Goal: Task Accomplishment & Management: Use online tool/utility

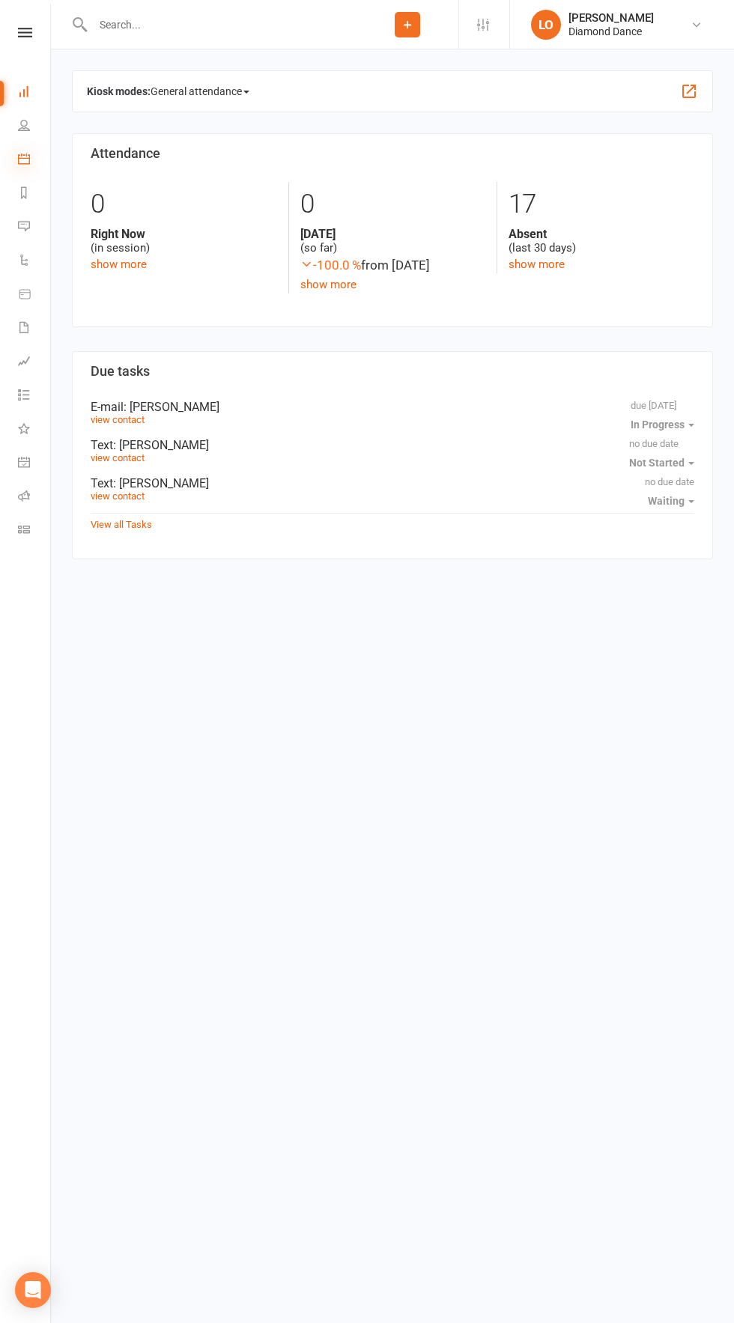
click at [22, 153] on icon at bounding box center [24, 159] width 12 height 12
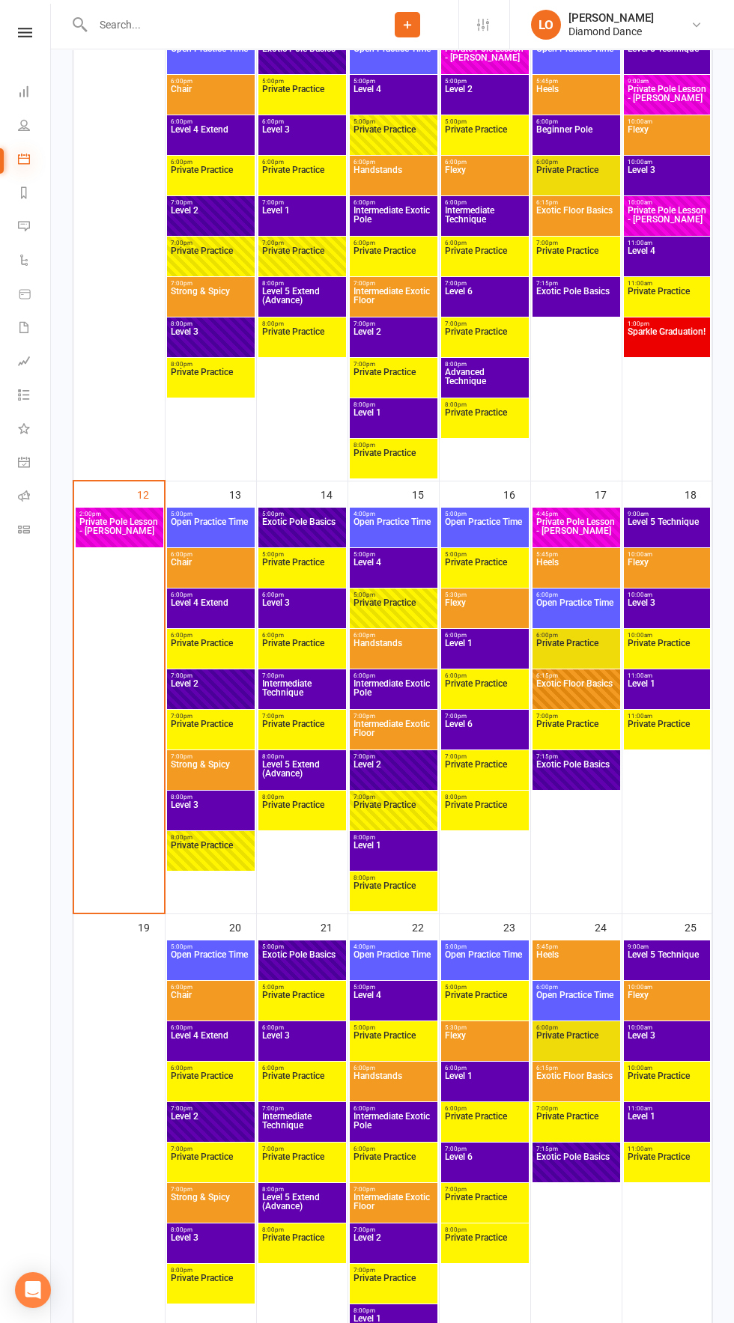
scroll to position [850, 0]
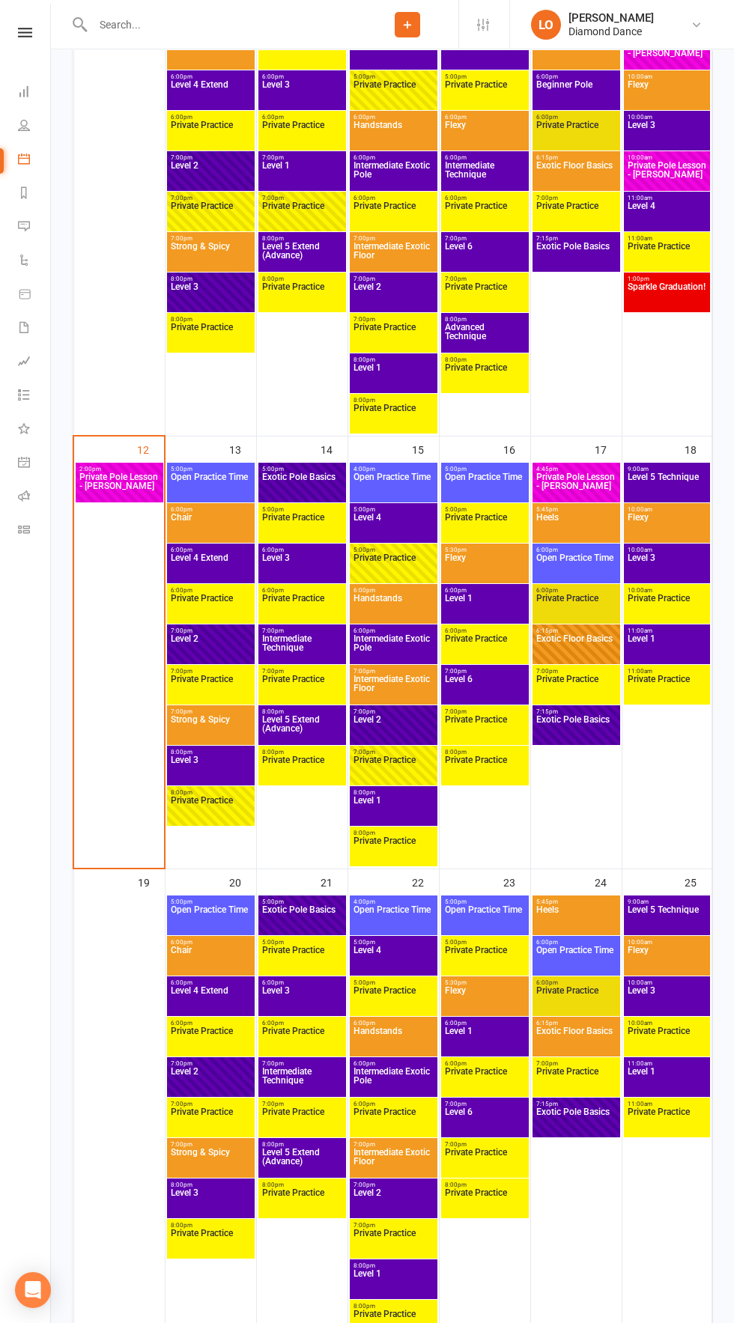
click at [180, 533] on span "Chair" at bounding box center [211, 526] width 82 height 27
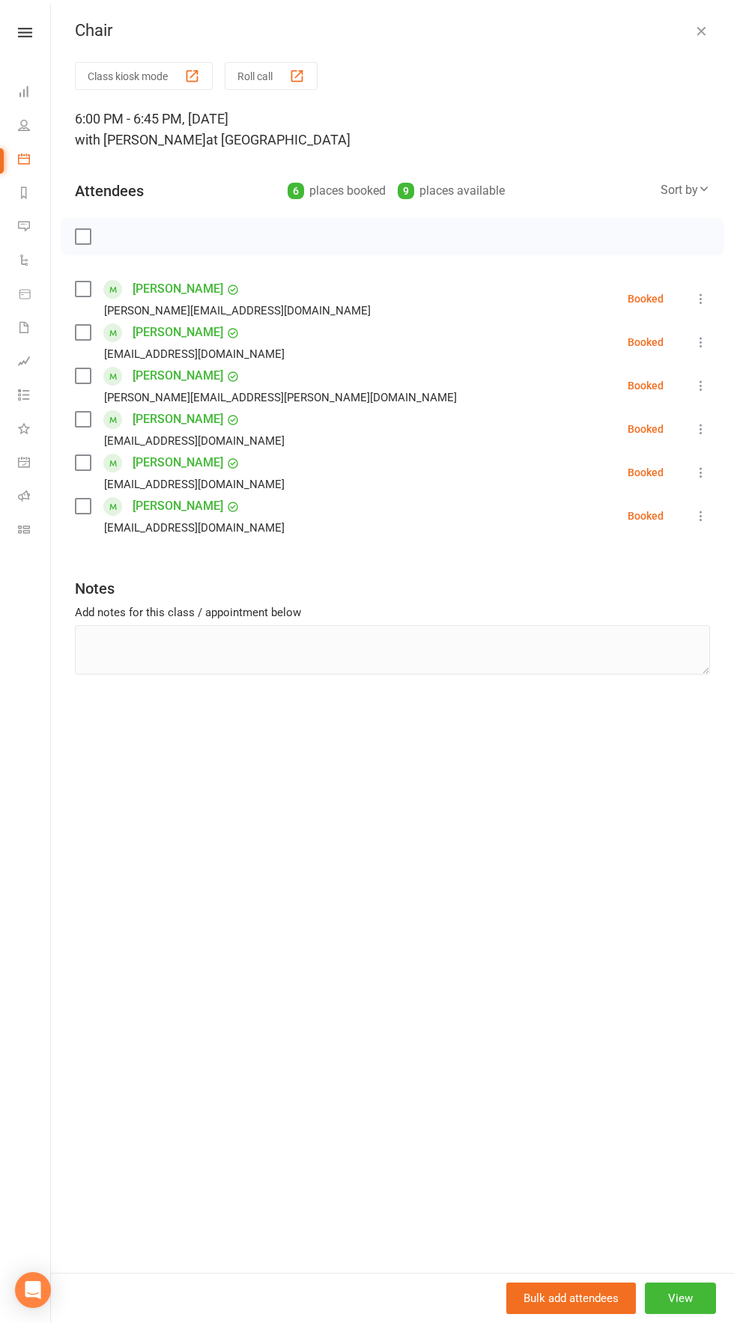
click at [701, 37] on icon "button" at bounding box center [700, 30] width 15 height 15
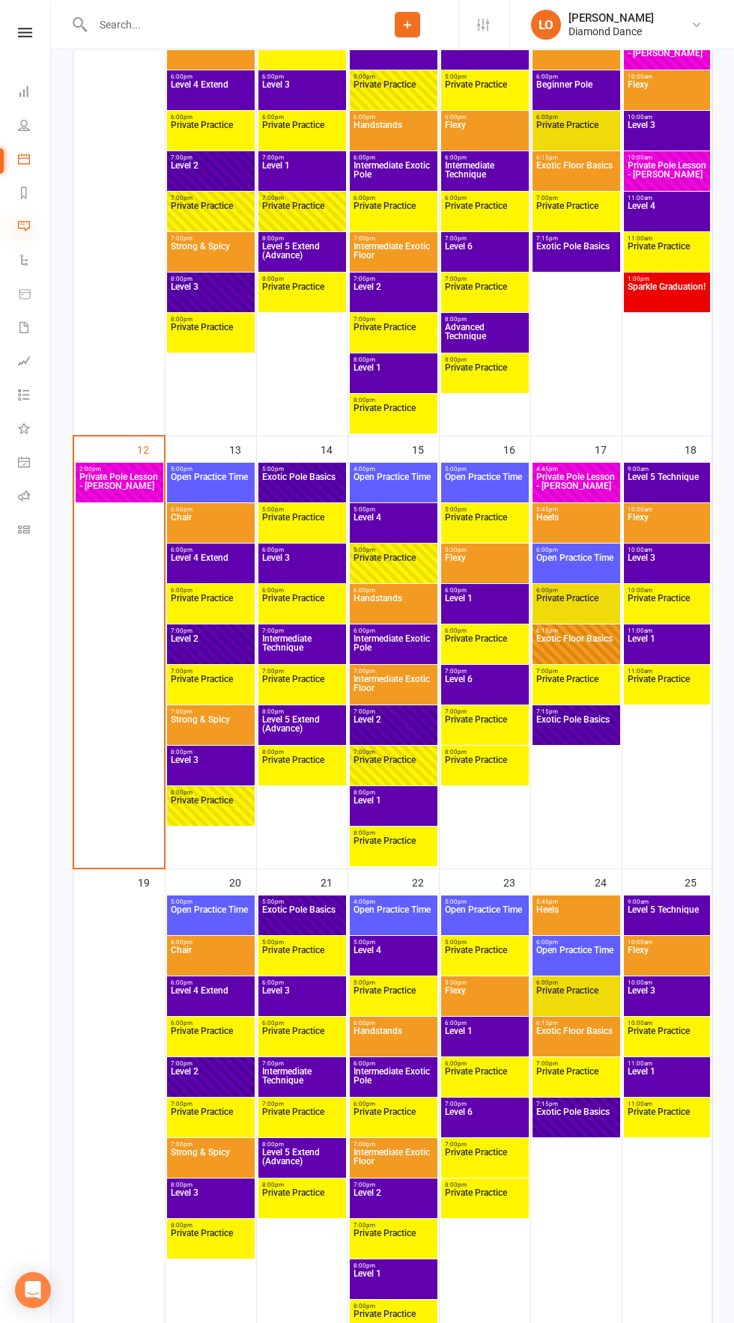
click at [24, 227] on icon at bounding box center [24, 226] width 12 height 12
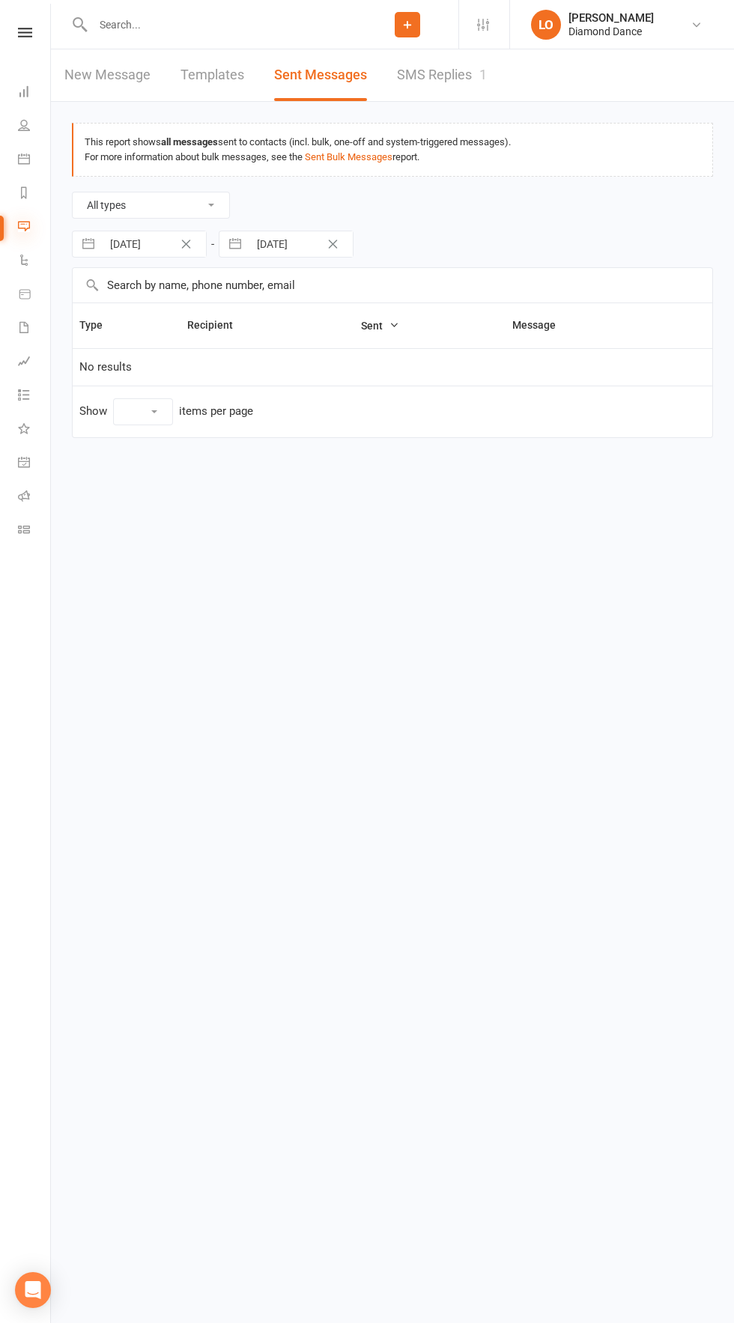
select select "10"
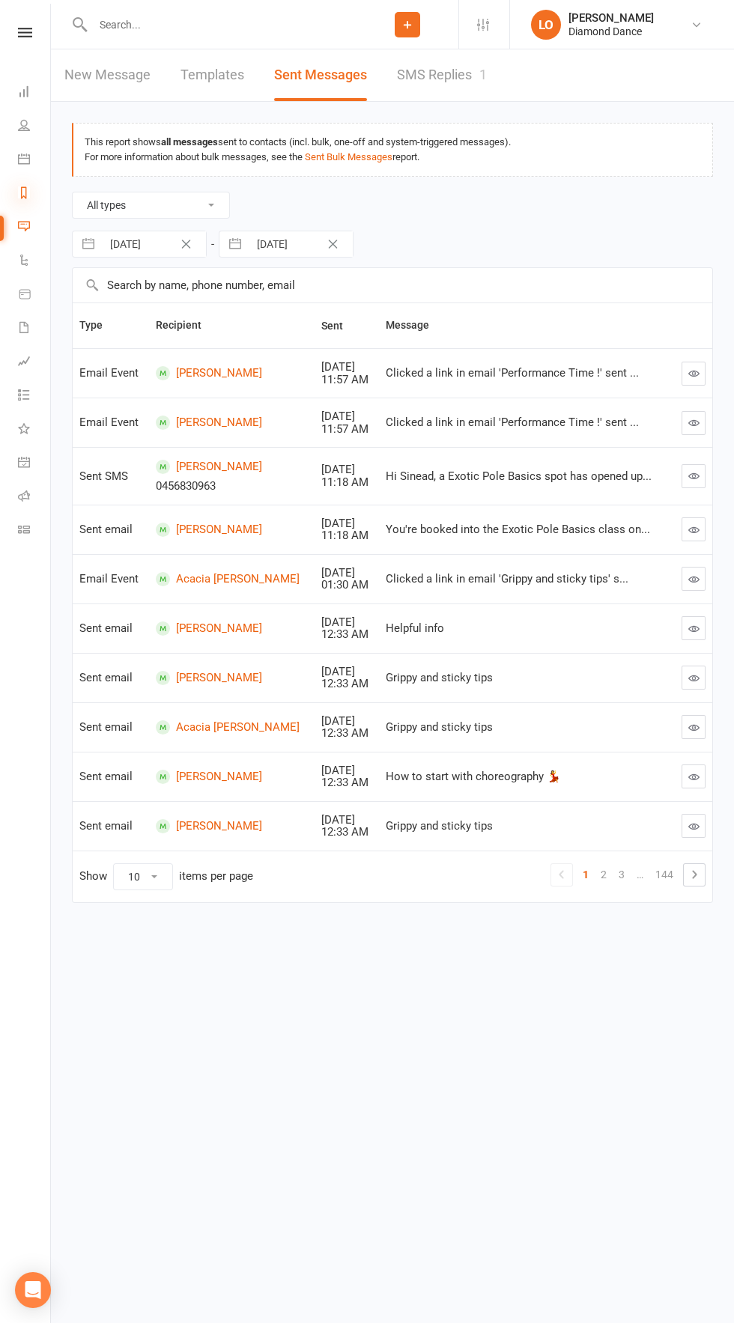
click at [19, 191] on icon at bounding box center [24, 192] width 12 height 12
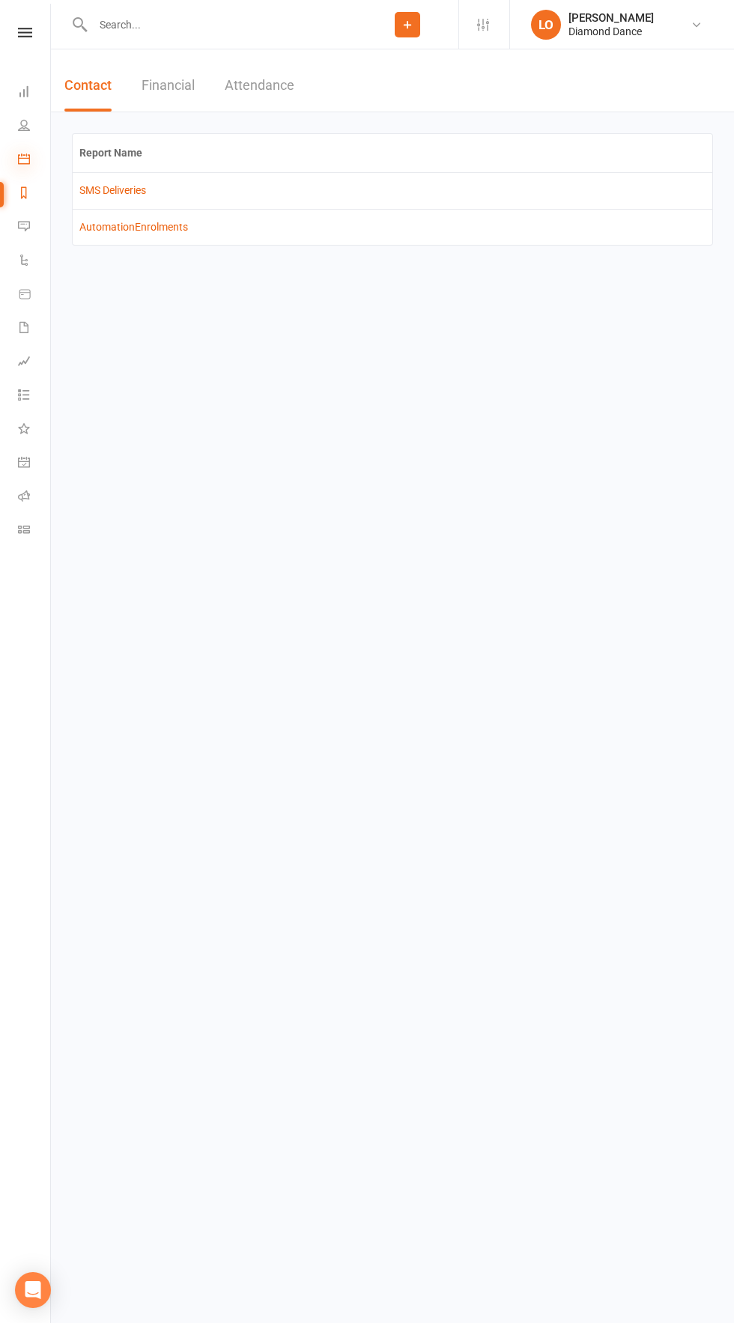
click at [24, 159] on icon at bounding box center [24, 159] width 12 height 12
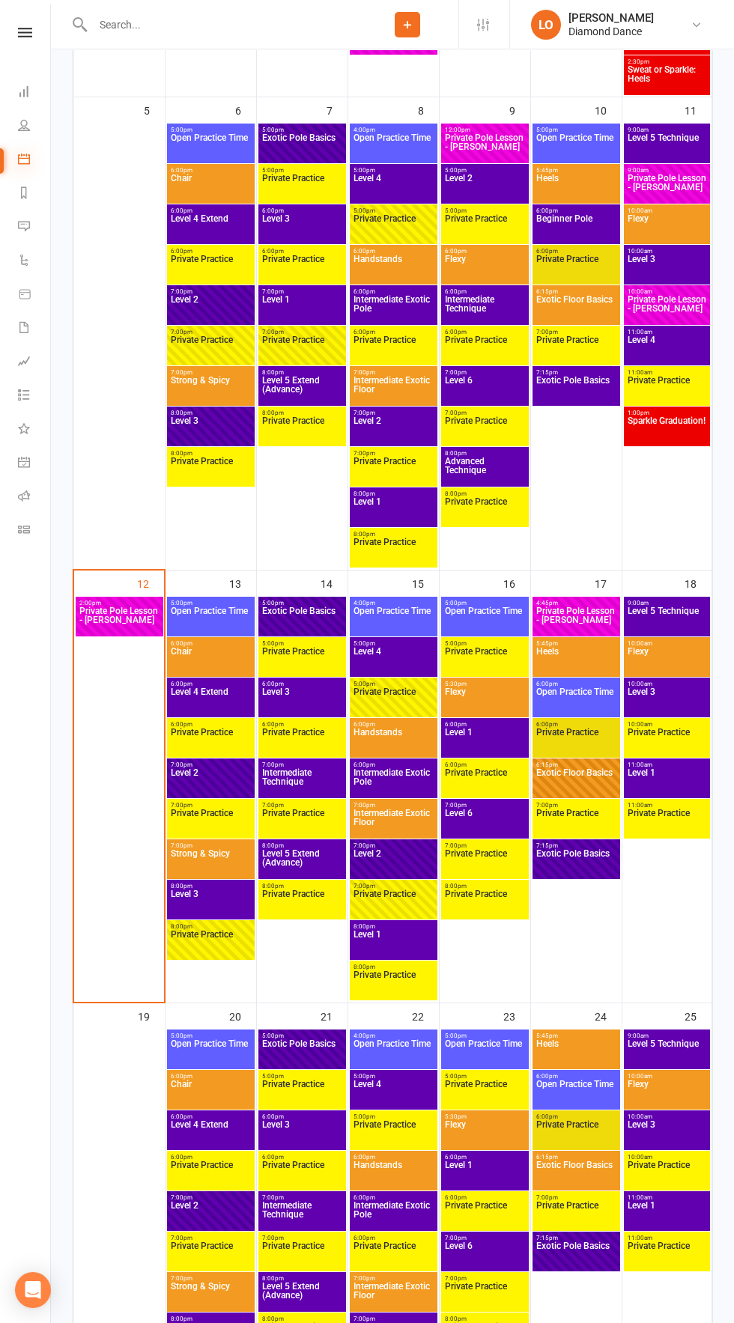
scroll to position [719, 0]
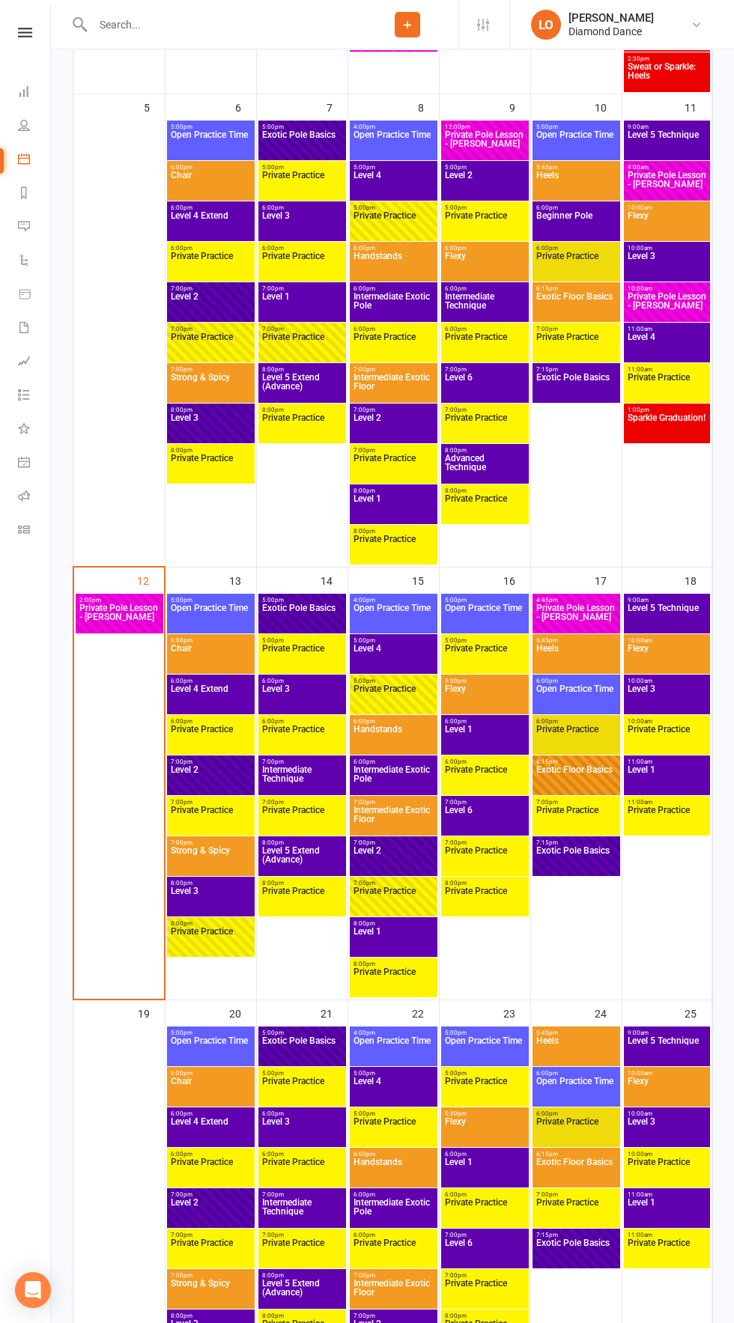
click at [227, 597] on span "5:00pm - 6:00pm" at bounding box center [211, 600] width 82 height 7
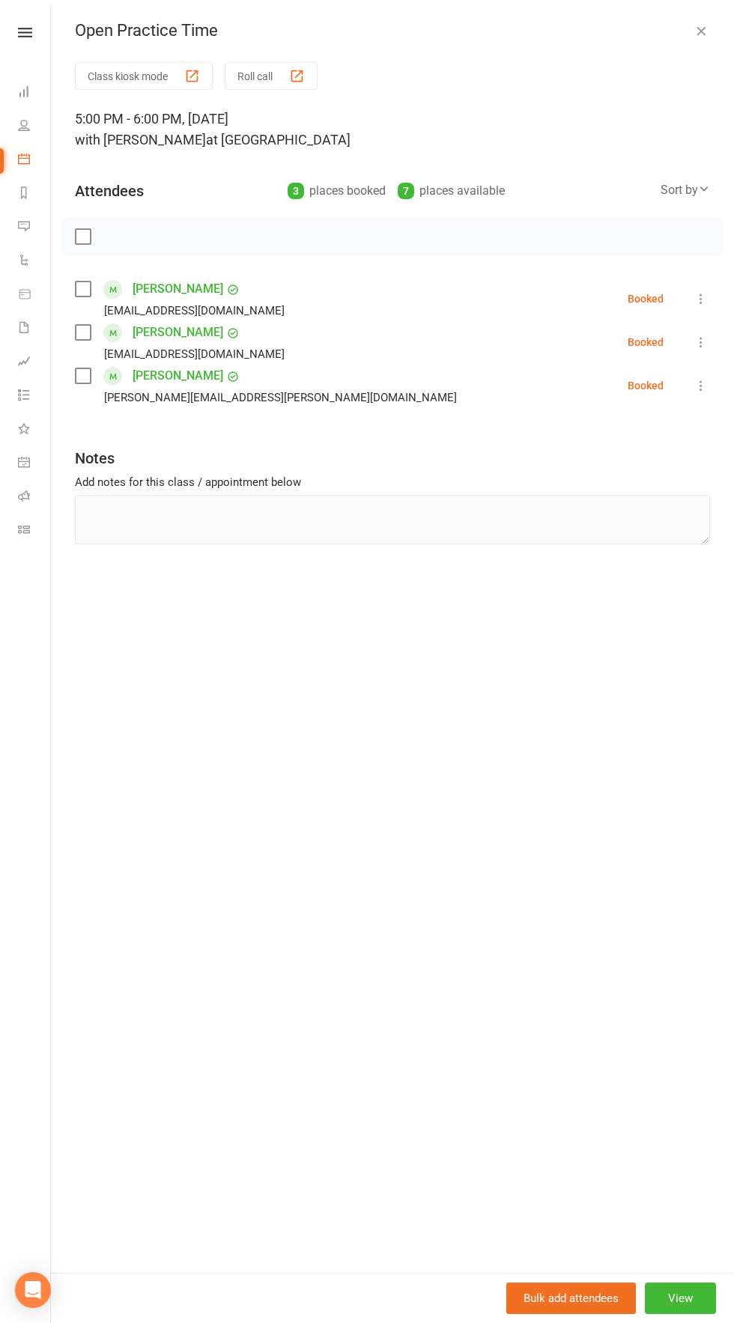
click at [284, 84] on button "Roll call" at bounding box center [271, 76] width 93 height 28
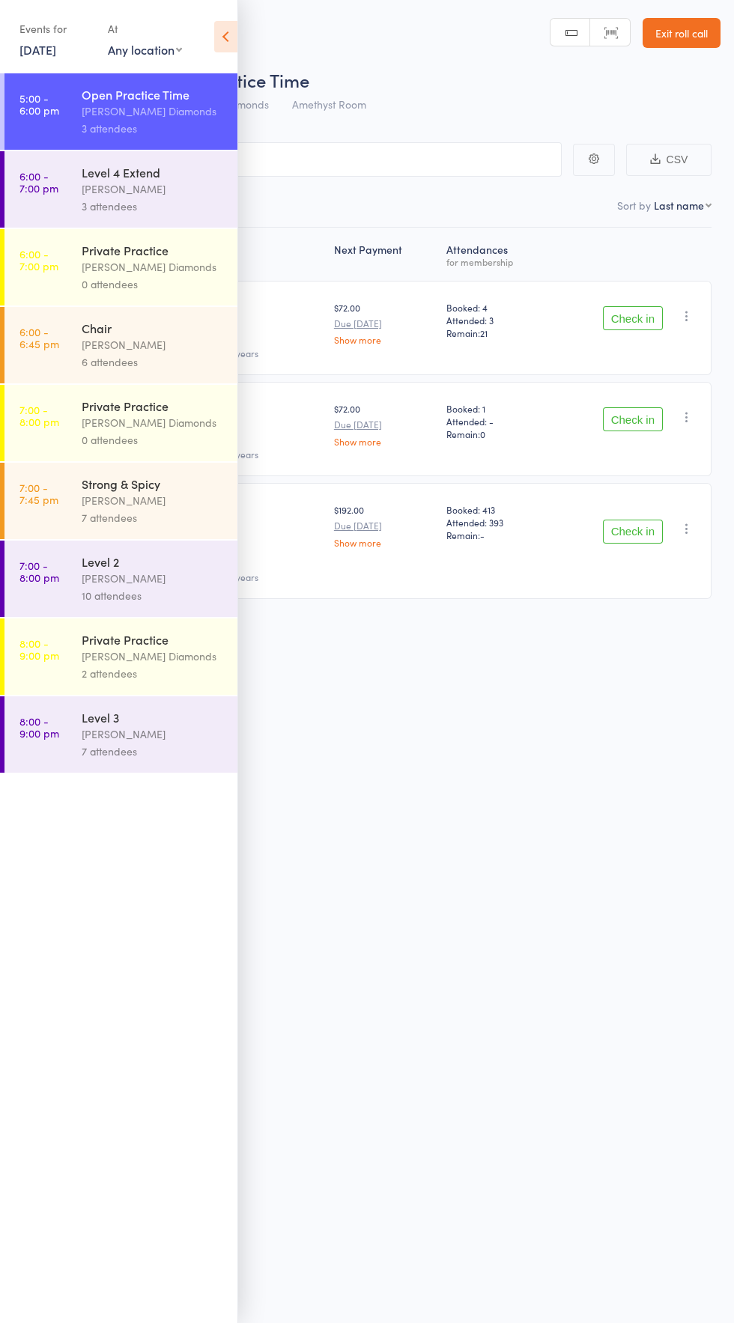
click at [451, 84] on div "Roll Call for Open Practice Time" at bounding box center [386, 79] width 668 height 25
click at [222, 30] on icon at bounding box center [225, 36] width 23 height 31
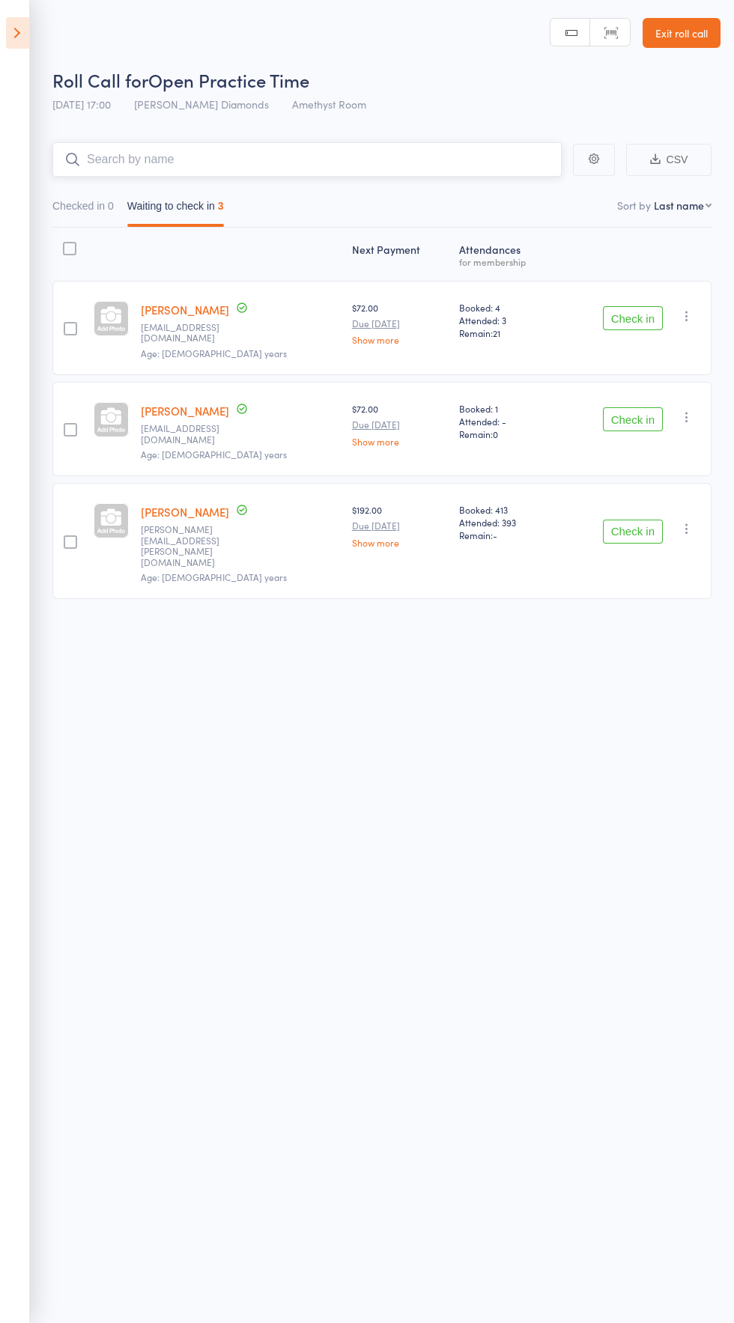
click at [341, 160] on input "search" at bounding box center [306, 159] width 509 height 34
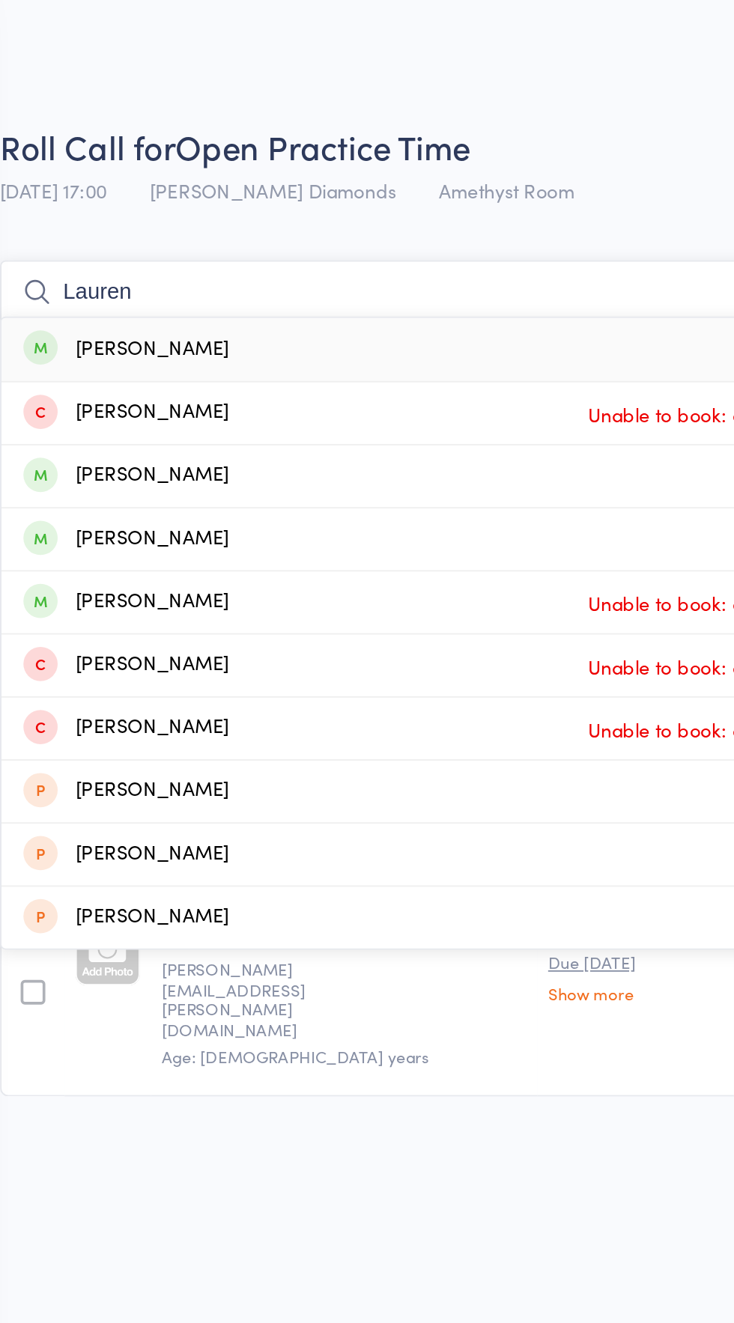
type input "Lauren"
click at [201, 255] on div "Lauren O'Mara Drop in" at bounding box center [307, 260] width 508 height 34
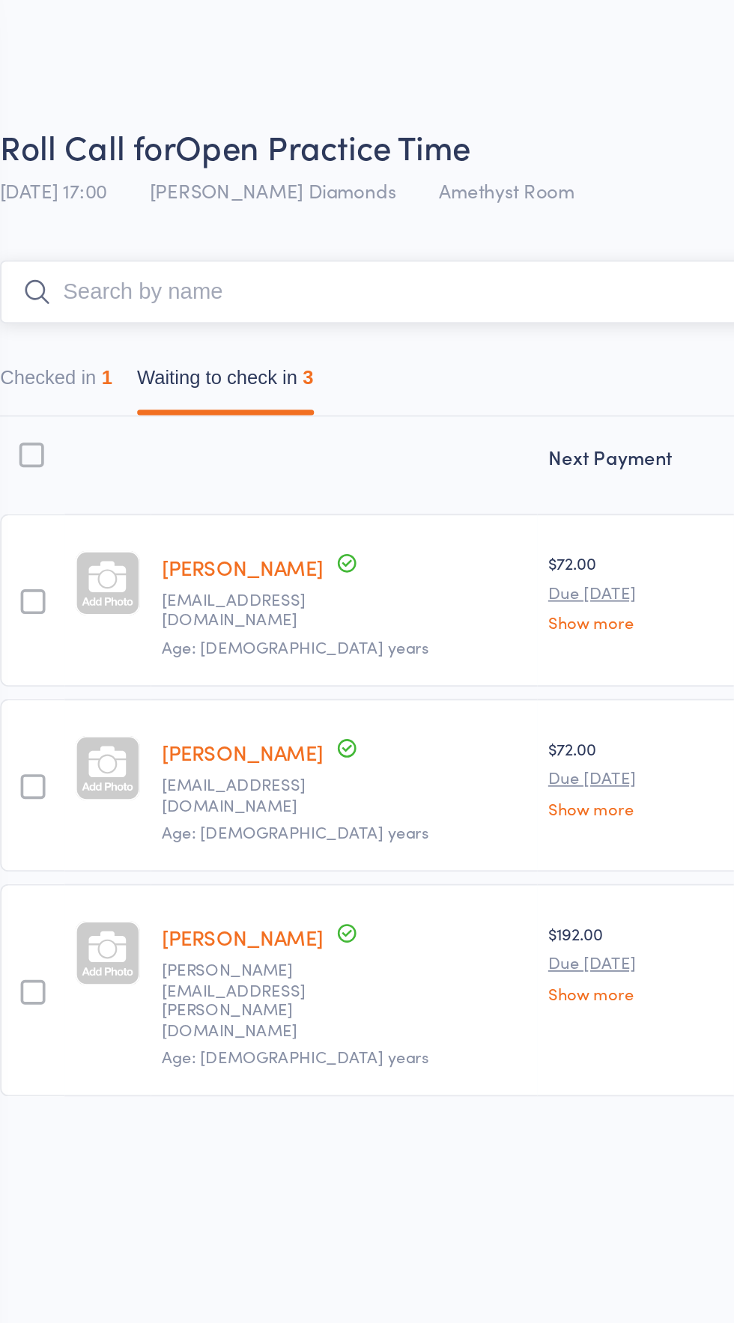
click at [81, 203] on button "Checked in 1" at bounding box center [82, 209] width 61 height 34
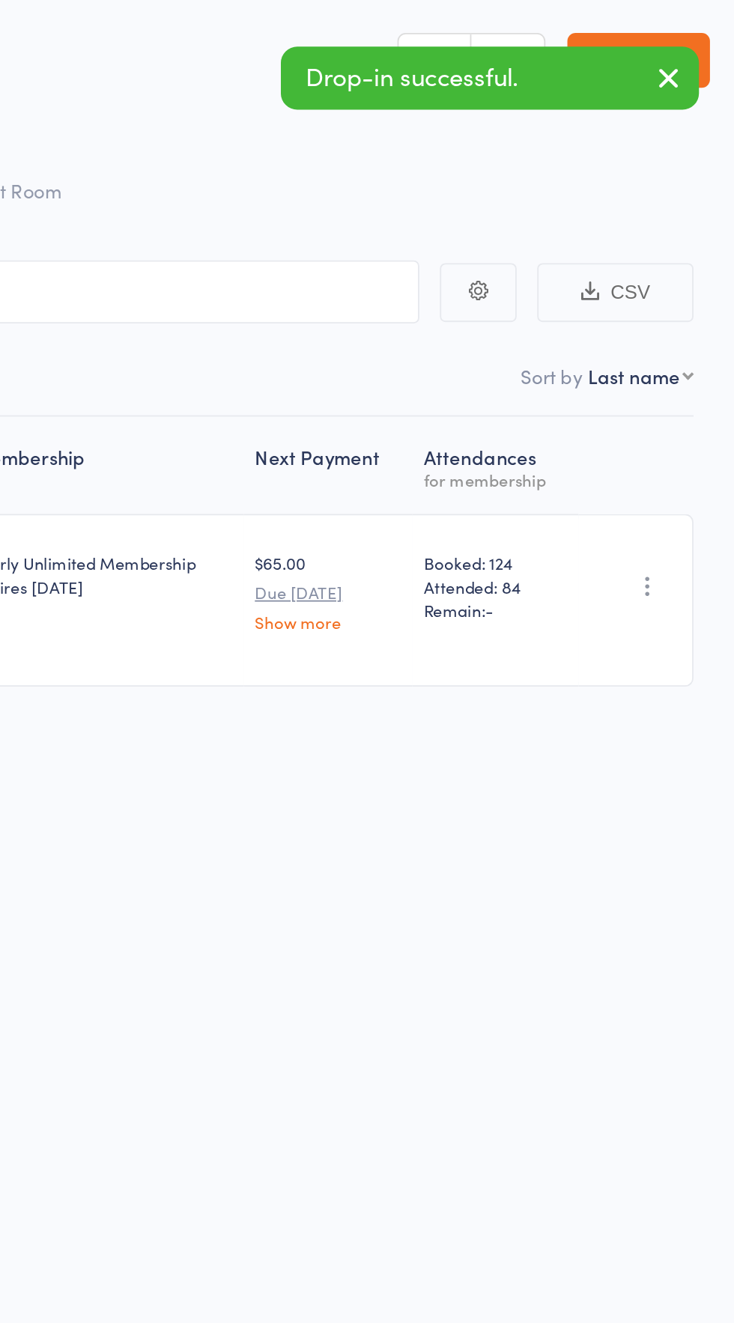
click at [690, 313] on icon "button" at bounding box center [686, 320] width 15 height 15
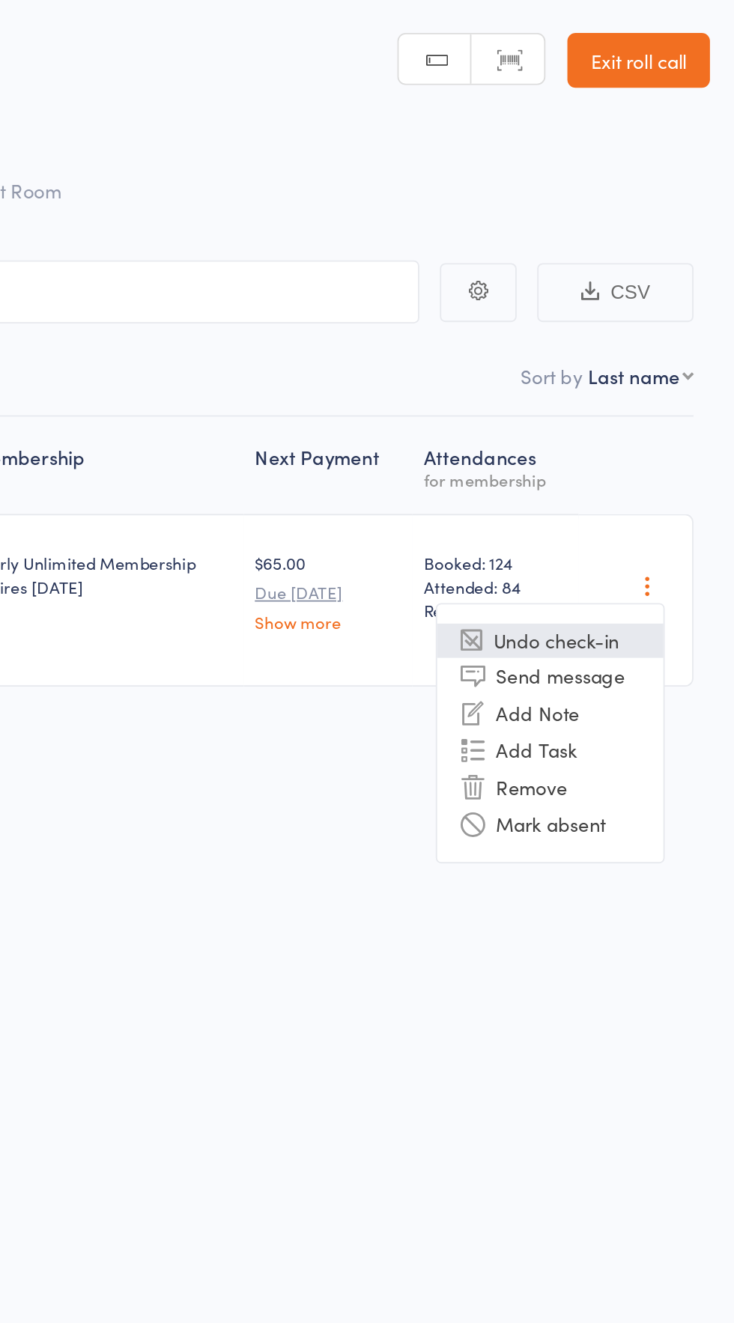
click at [650, 344] on li "Undo check-in" at bounding box center [633, 350] width 124 height 19
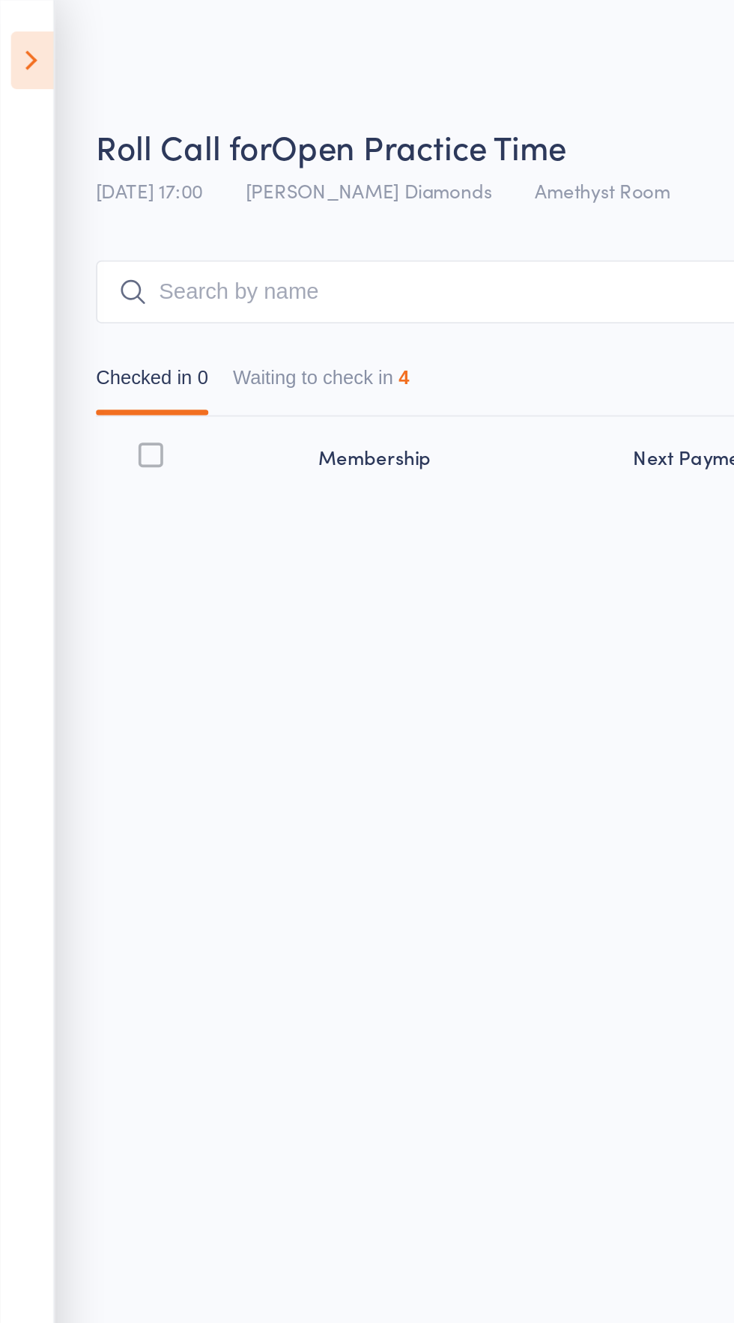
click at [16, 36] on icon at bounding box center [17, 32] width 23 height 31
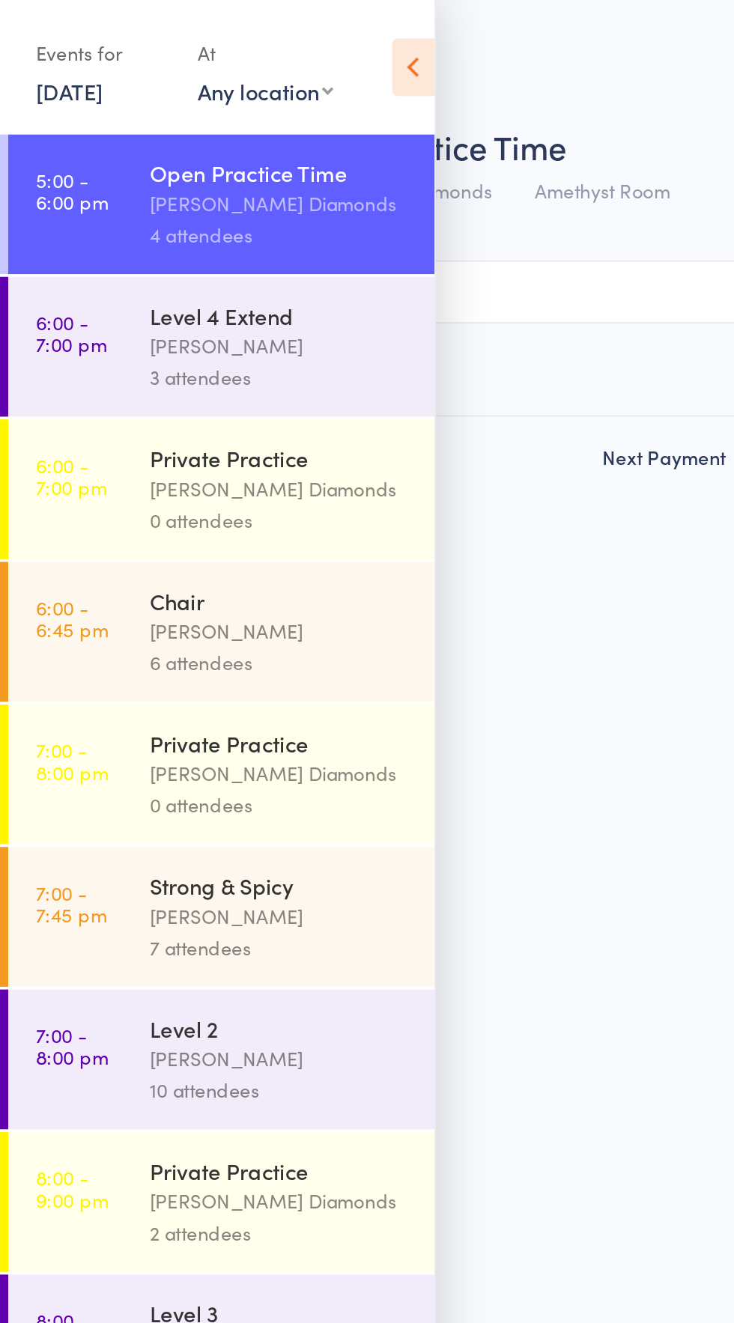
click at [219, 49] on icon at bounding box center [225, 36] width 23 height 31
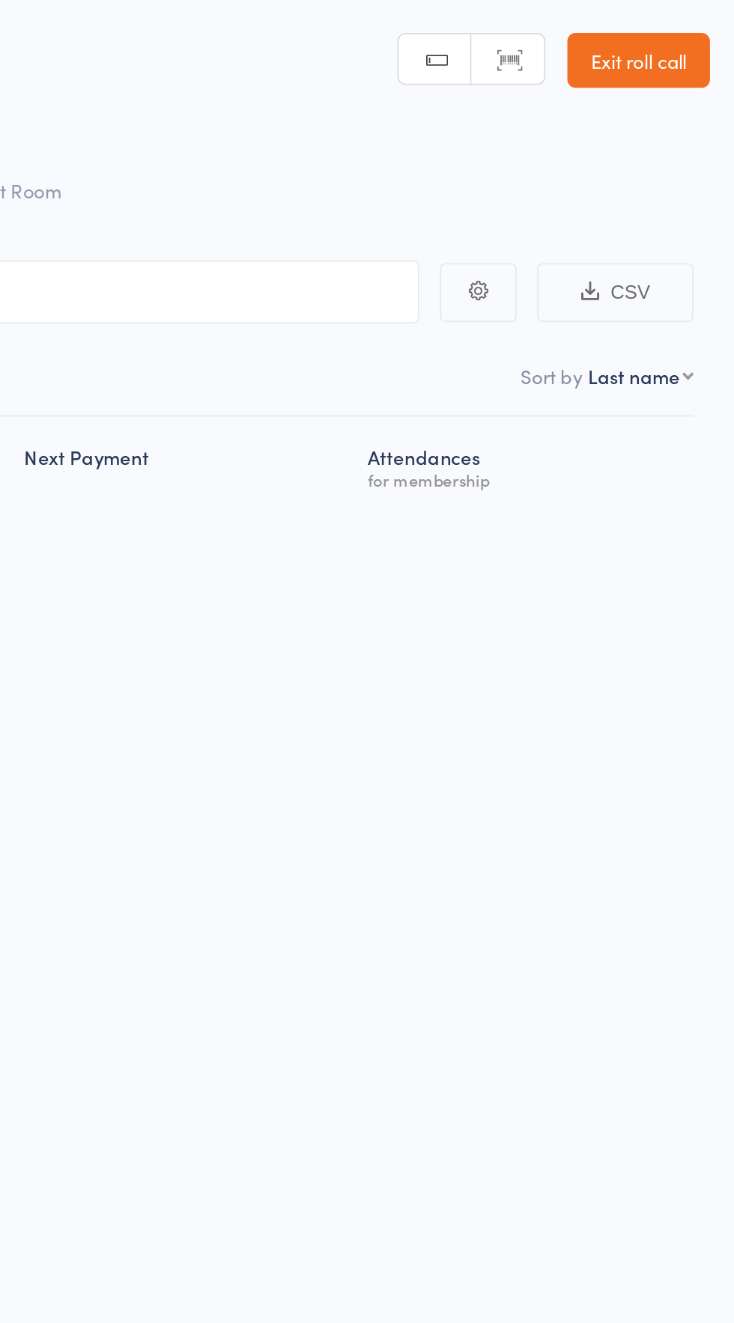
click at [698, 37] on link "Exit roll call" at bounding box center [681, 33] width 78 height 30
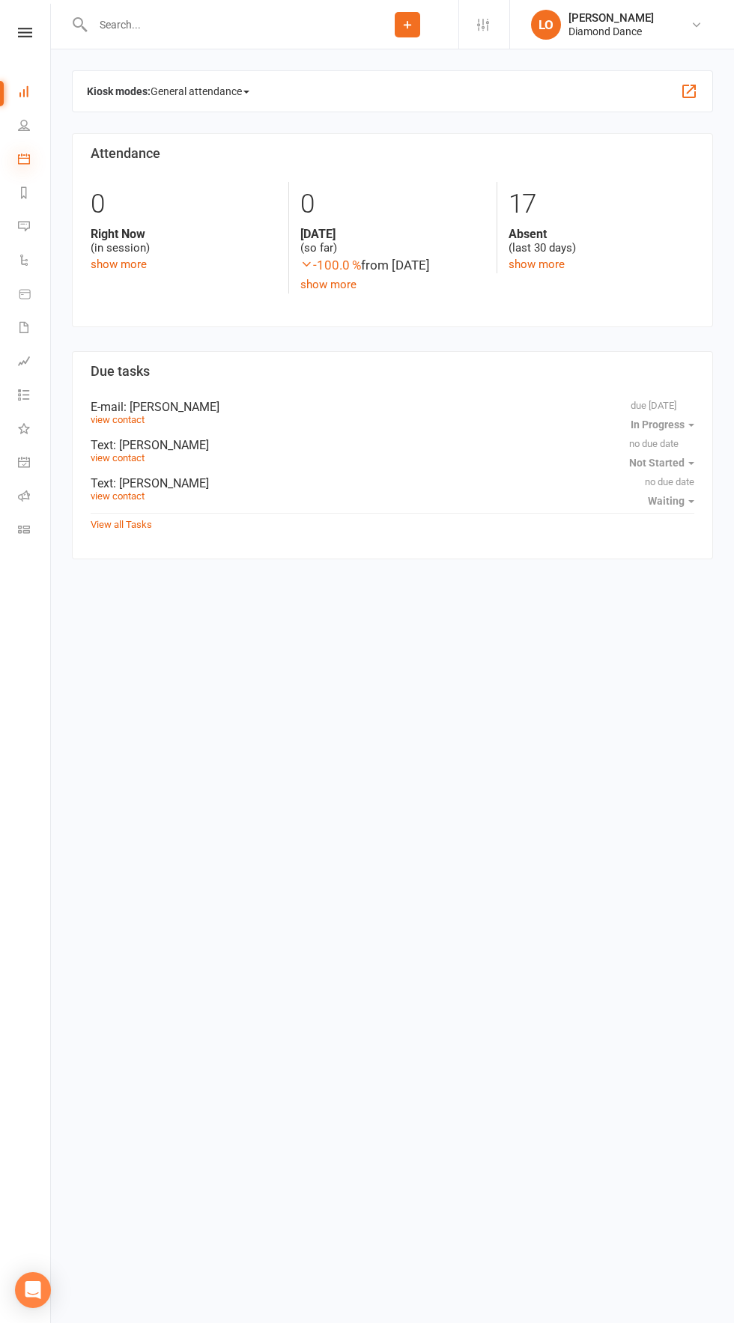
click at [29, 159] on icon at bounding box center [24, 159] width 12 height 12
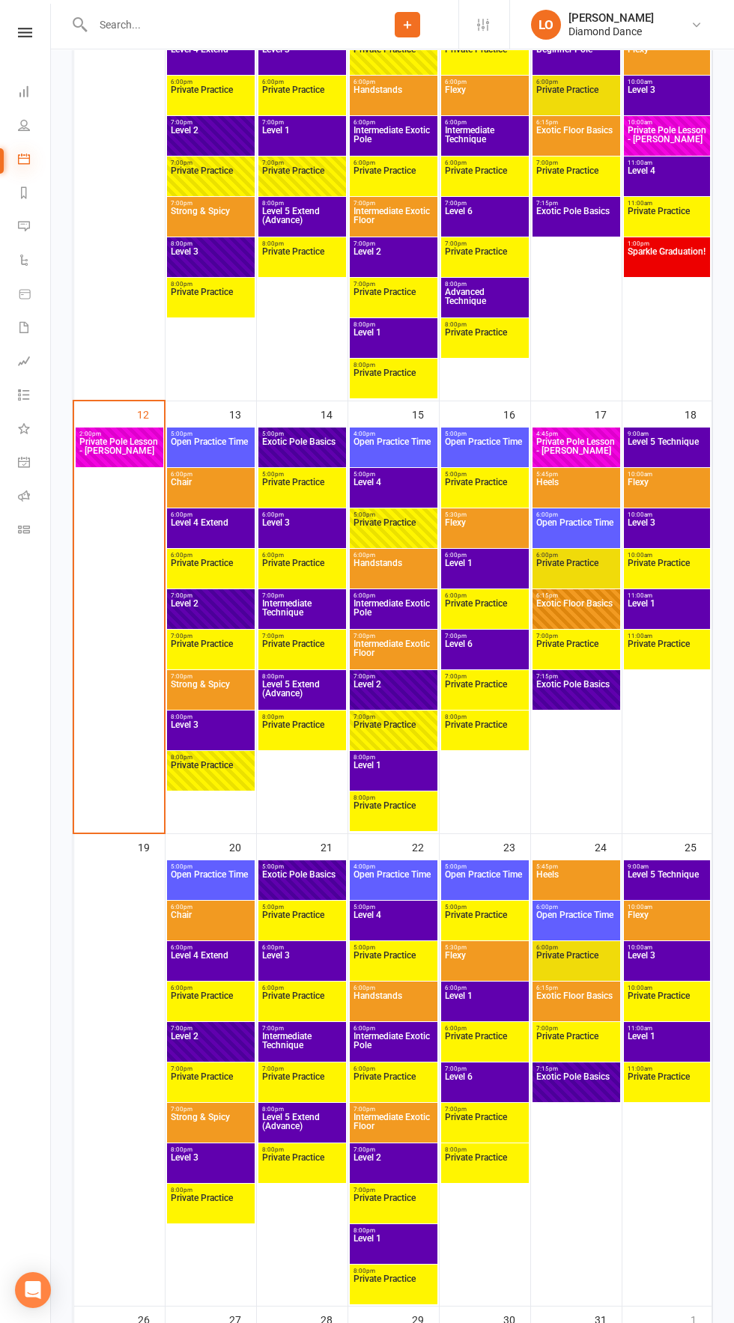
scroll to position [898, 0]
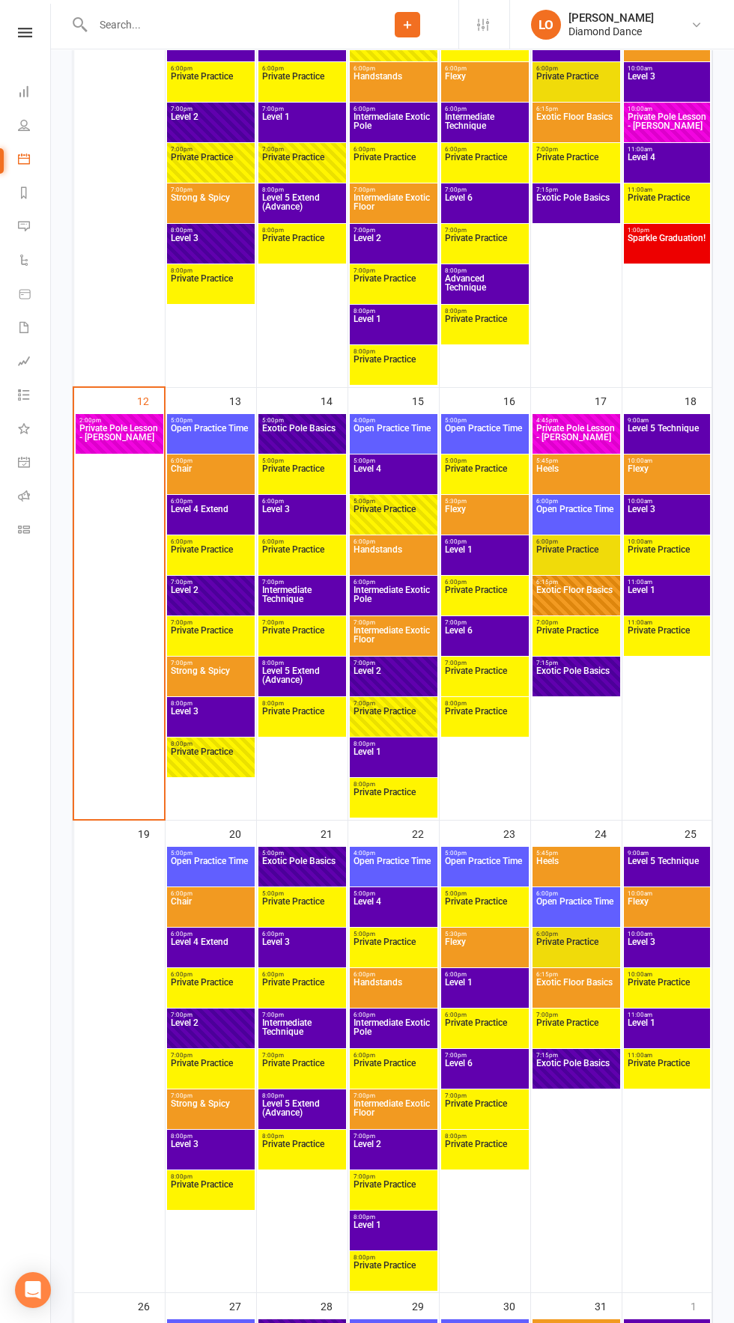
click at [317, 669] on span "Level 5 Extend (Advance)" at bounding box center [302, 679] width 82 height 27
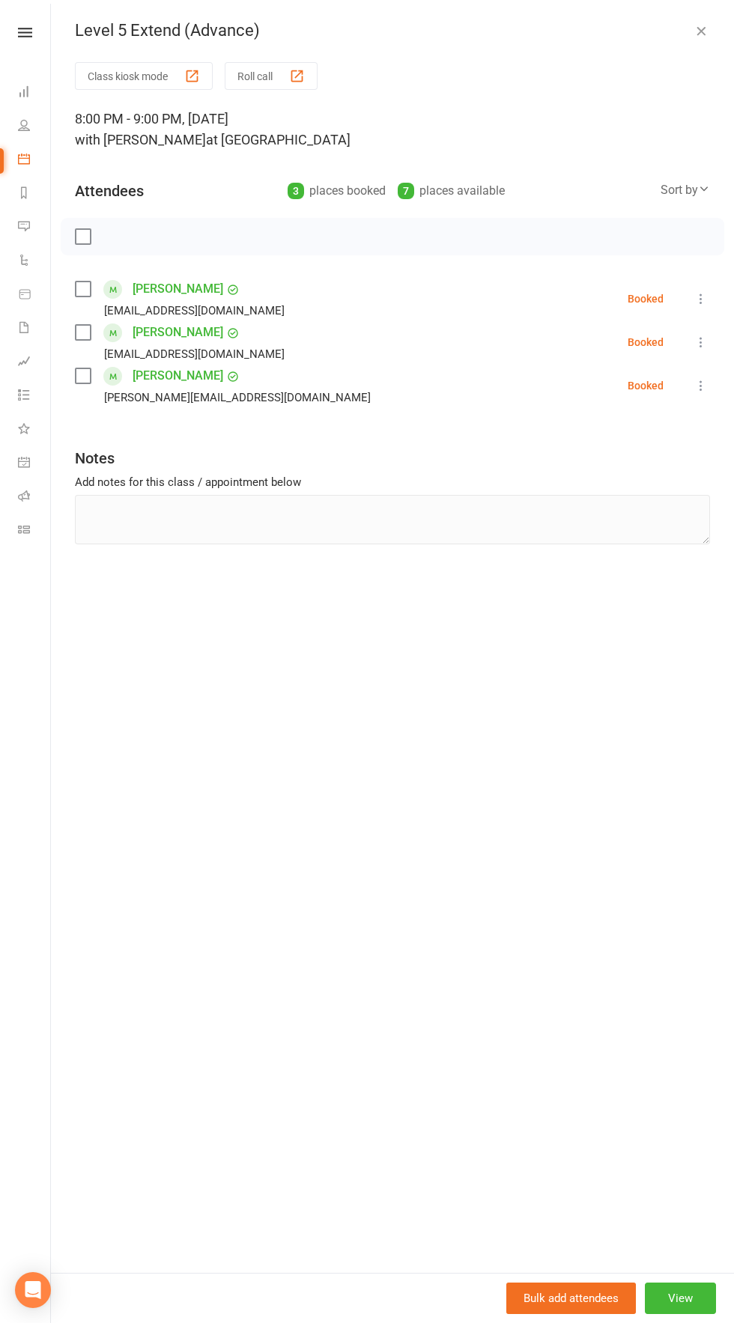
click at [702, 25] on icon "button" at bounding box center [700, 30] width 15 height 15
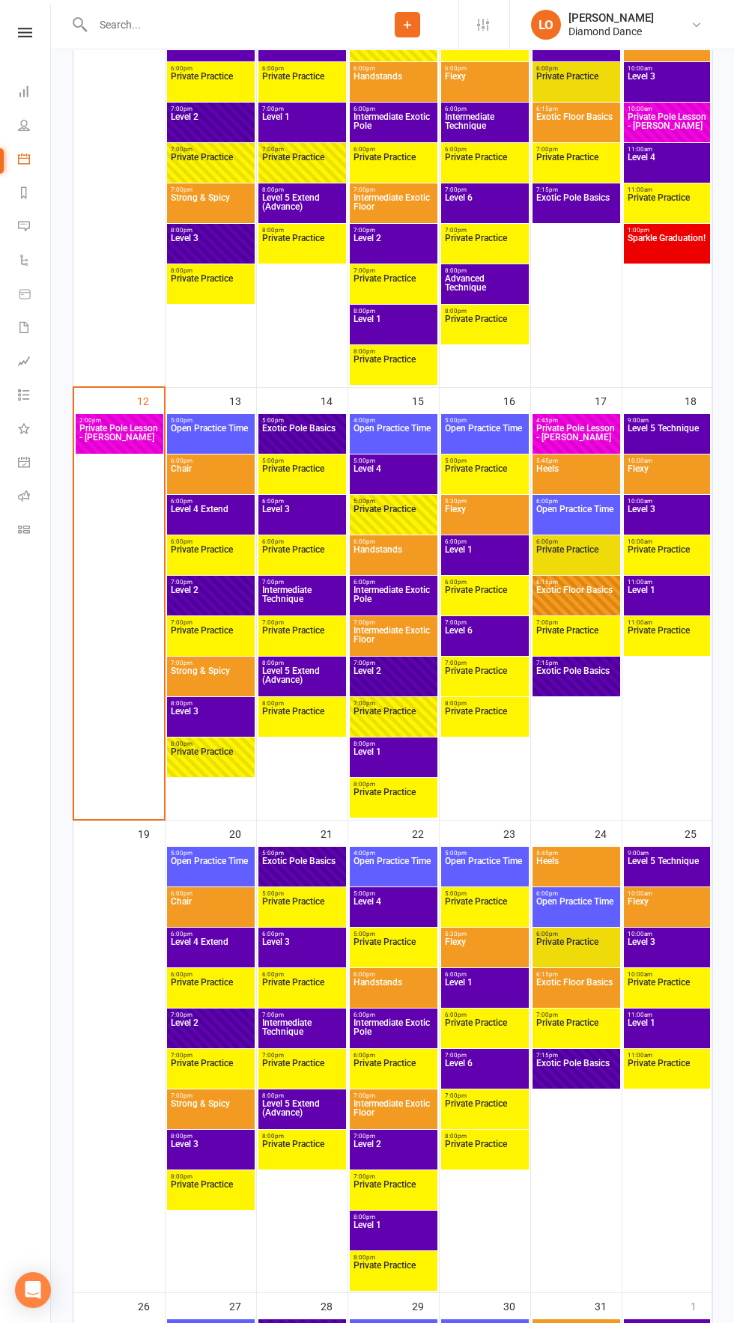
click at [636, 420] on span "9:00am - 10:00am" at bounding box center [667, 420] width 81 height 7
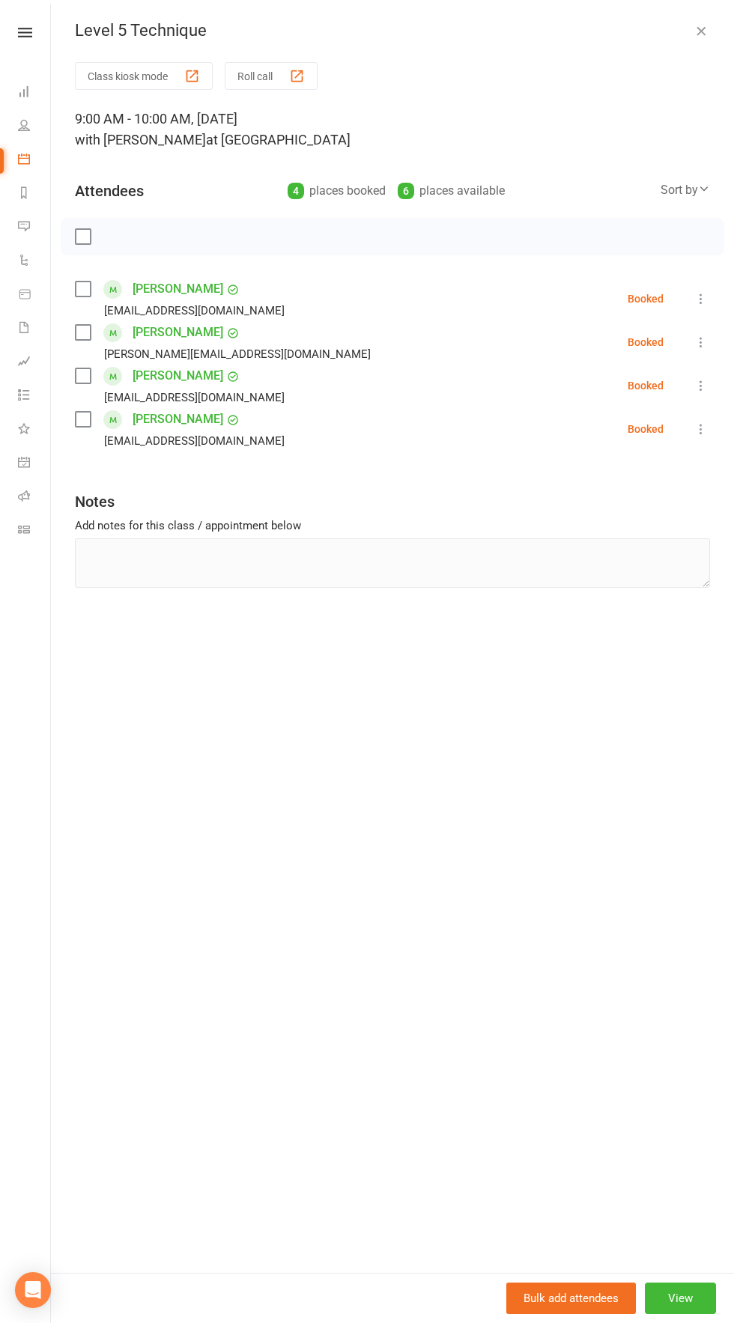
click at [686, 13] on div "Level 5 Technique Class kiosk mode Roll call 9:00 AM - 10:00 AM, Saturday, Octo…" at bounding box center [392, 661] width 683 height 1323
click at [693, 31] on icon "button" at bounding box center [700, 30] width 15 height 15
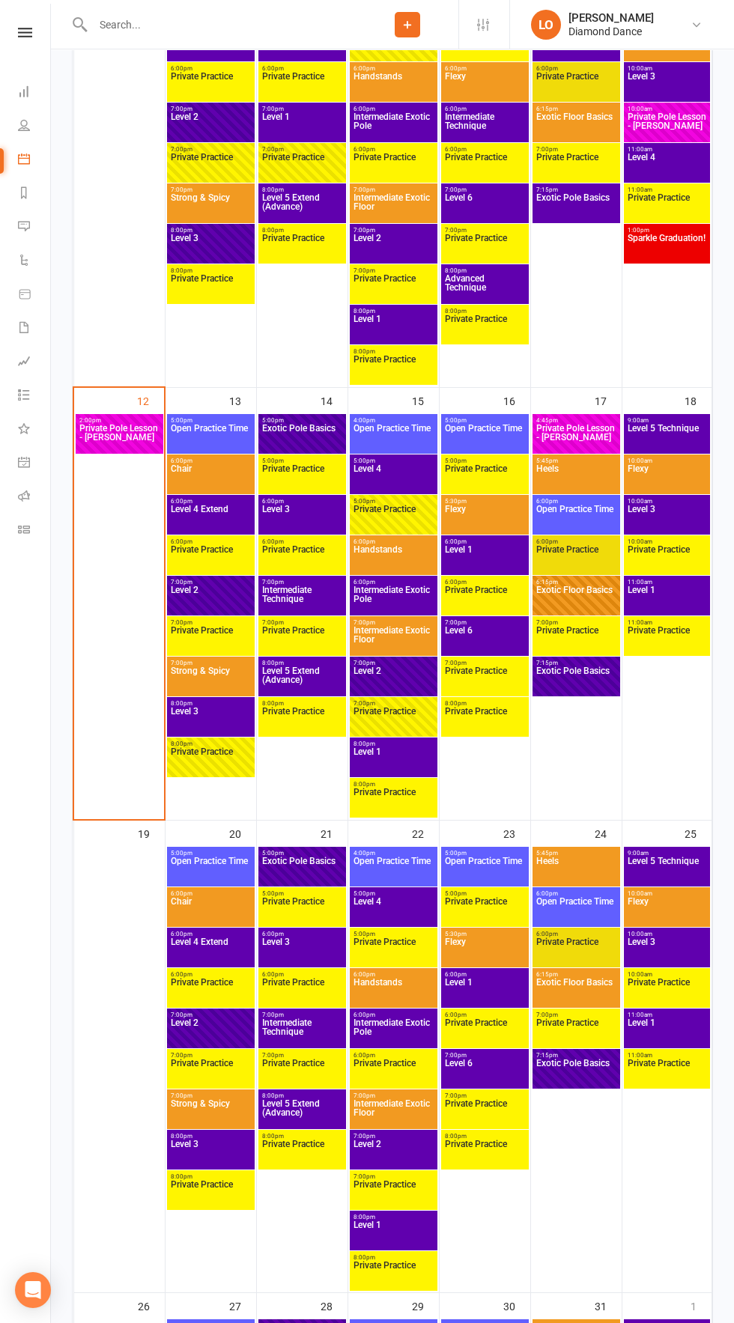
click at [478, 644] on span "Level 6" at bounding box center [485, 639] width 82 height 27
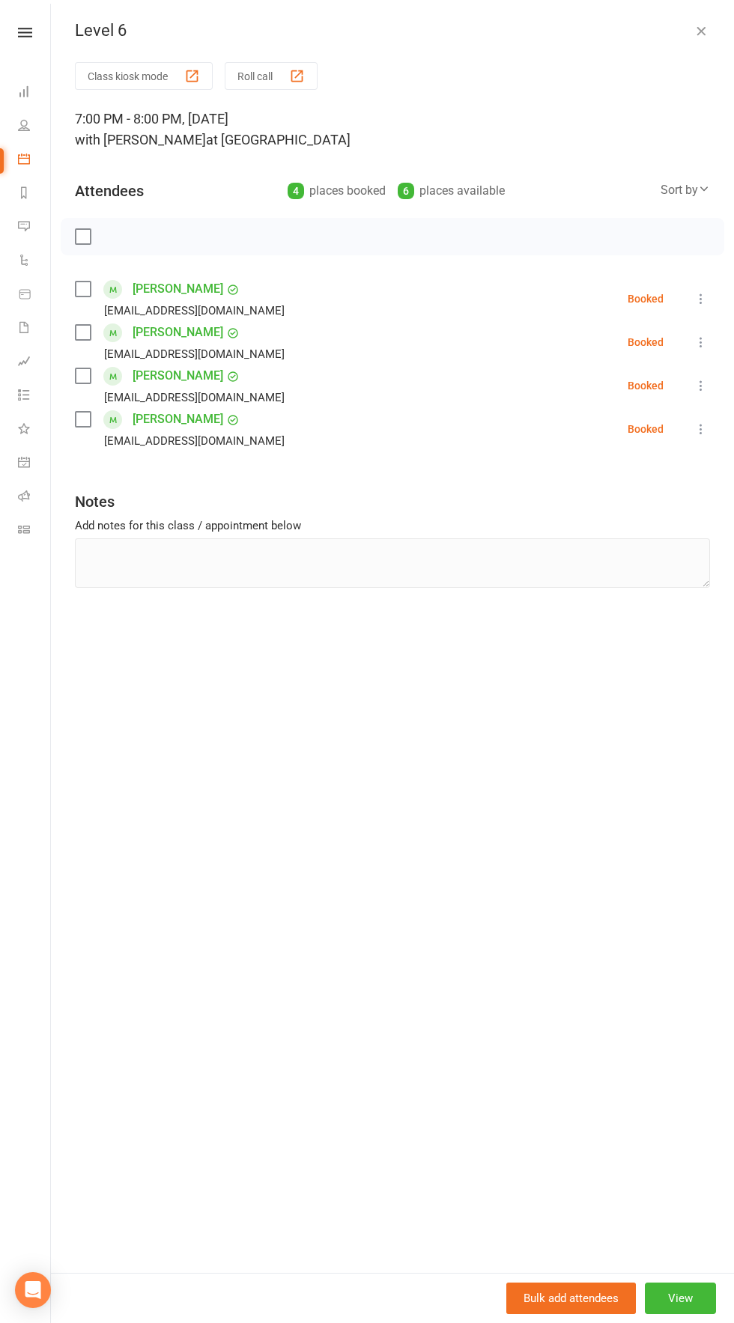
click at [701, 429] on icon at bounding box center [700, 429] width 15 height 15
click at [559, 712] on div "Class kiosk mode Roll call 7:00 PM - 8:00 PM, Thursday, October, 16, 2025 with …" at bounding box center [392, 667] width 683 height 1211
click at [85, 419] on label at bounding box center [82, 419] width 15 height 15
click at [83, 424] on label at bounding box center [82, 419] width 15 height 15
click at [276, 73] on button "Roll call" at bounding box center [271, 76] width 93 height 28
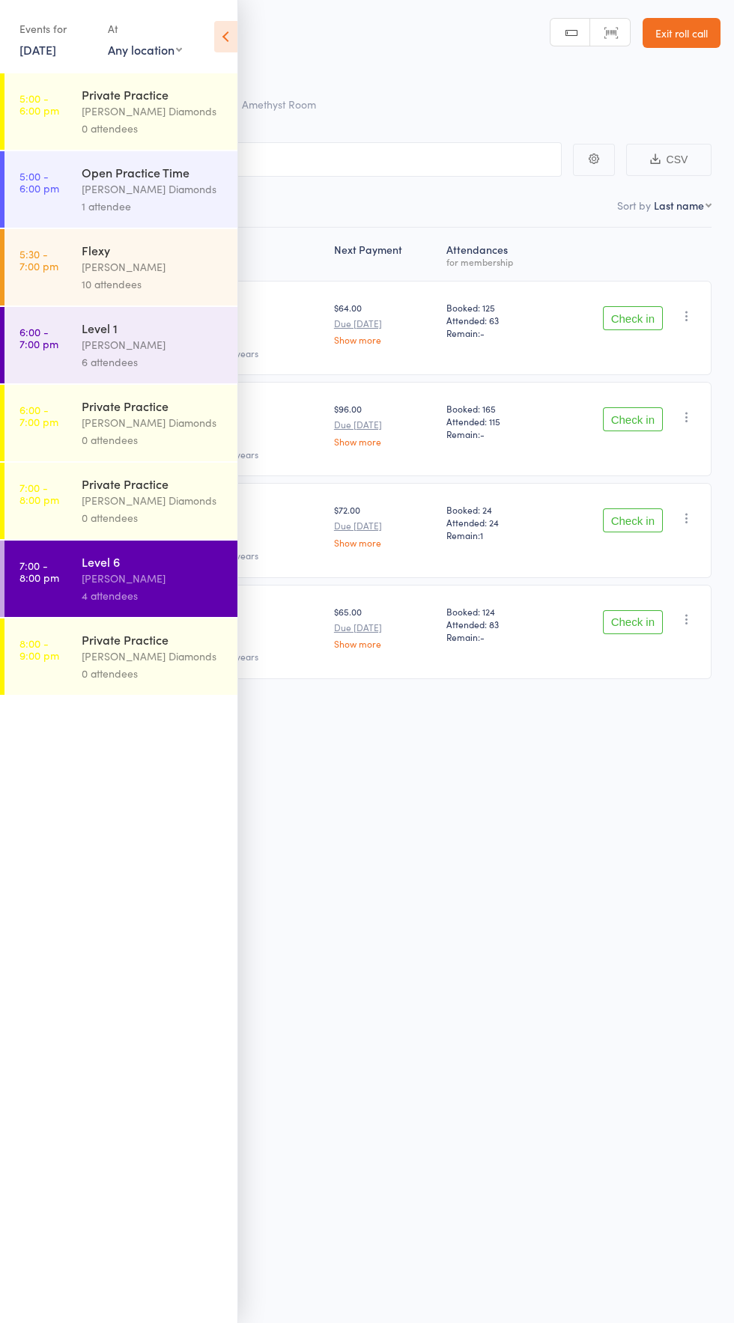
click at [588, 761] on div "Roll Call for Level 6 16 Oct 19:00 Sam Da Silva Amethyst Room Manual search Sca…" at bounding box center [367, 661] width 734 height 1323
click at [231, 37] on icon at bounding box center [225, 36] width 23 height 31
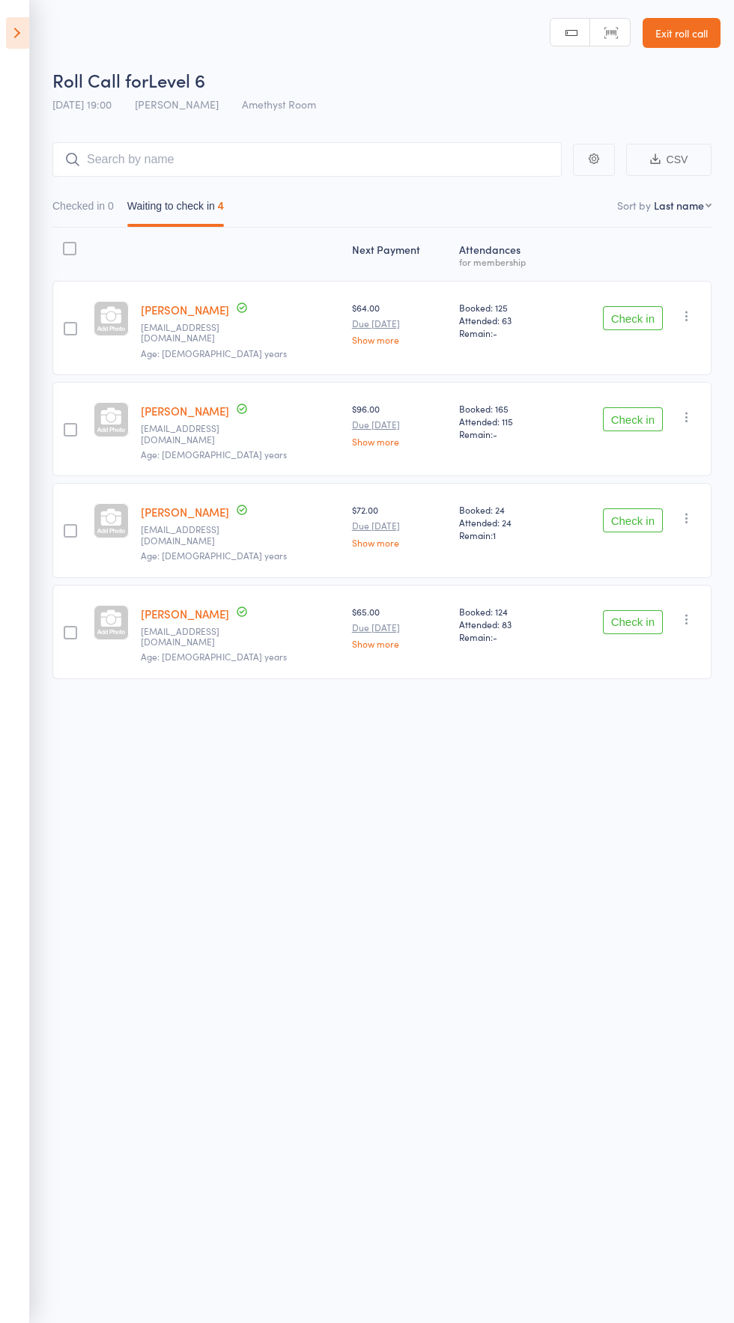
click at [687, 612] on icon "button" at bounding box center [686, 619] width 15 height 15
click at [648, 719] on li "Remove" at bounding box center [633, 729] width 124 height 20
click at [699, 32] on link "Exit roll call" at bounding box center [681, 33] width 78 height 30
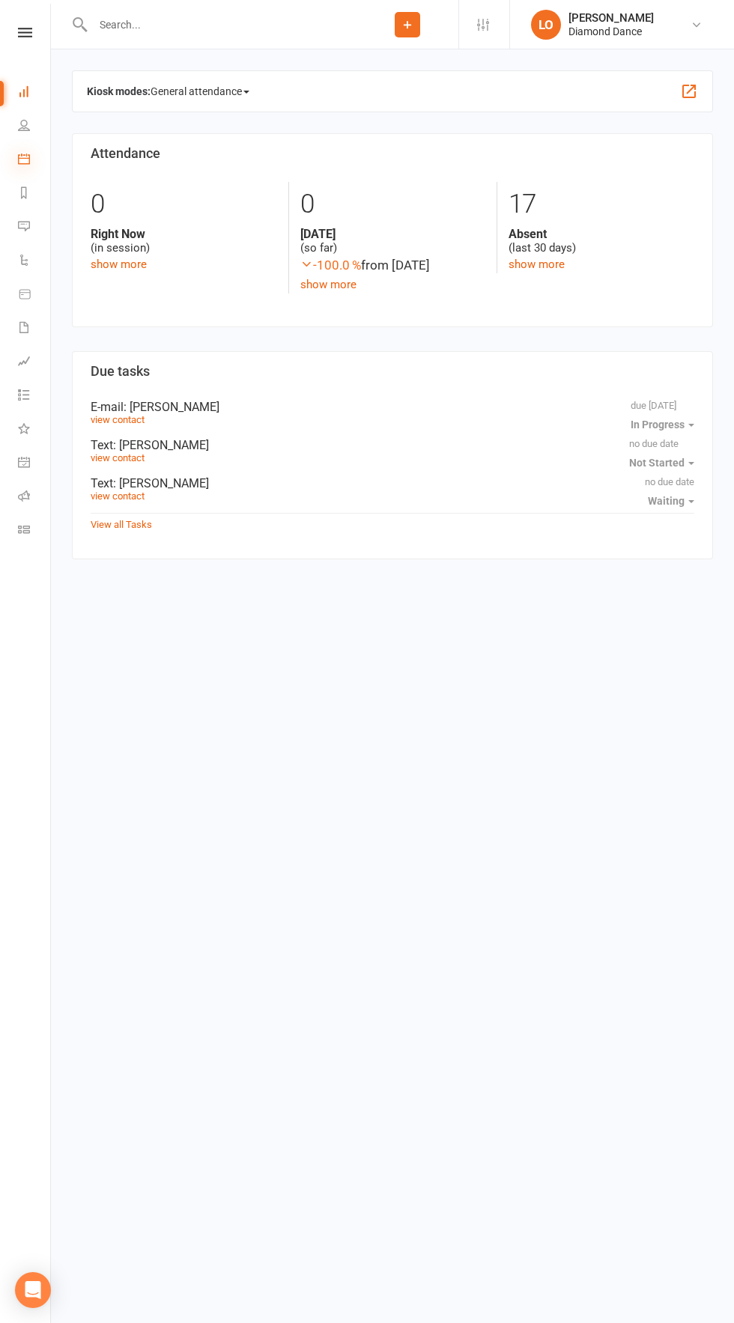
click at [25, 159] on icon at bounding box center [24, 159] width 12 height 12
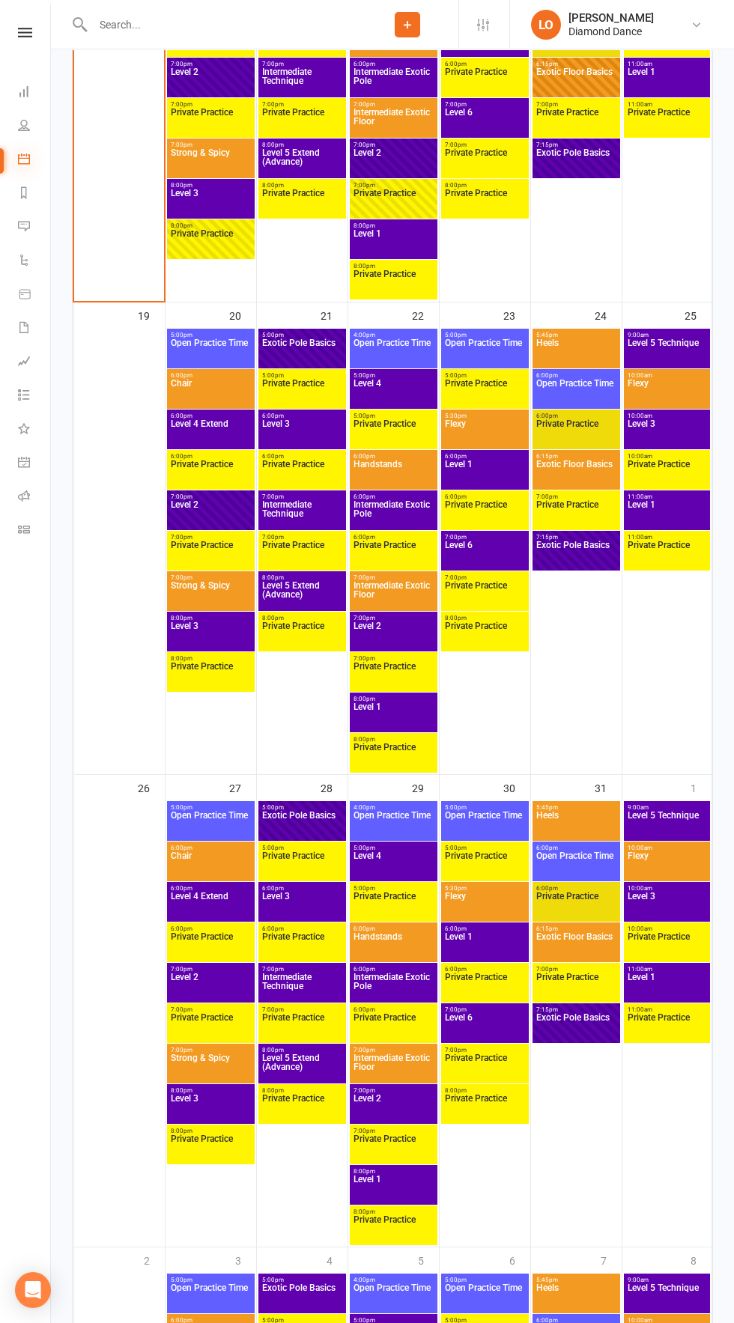
scroll to position [1419, 0]
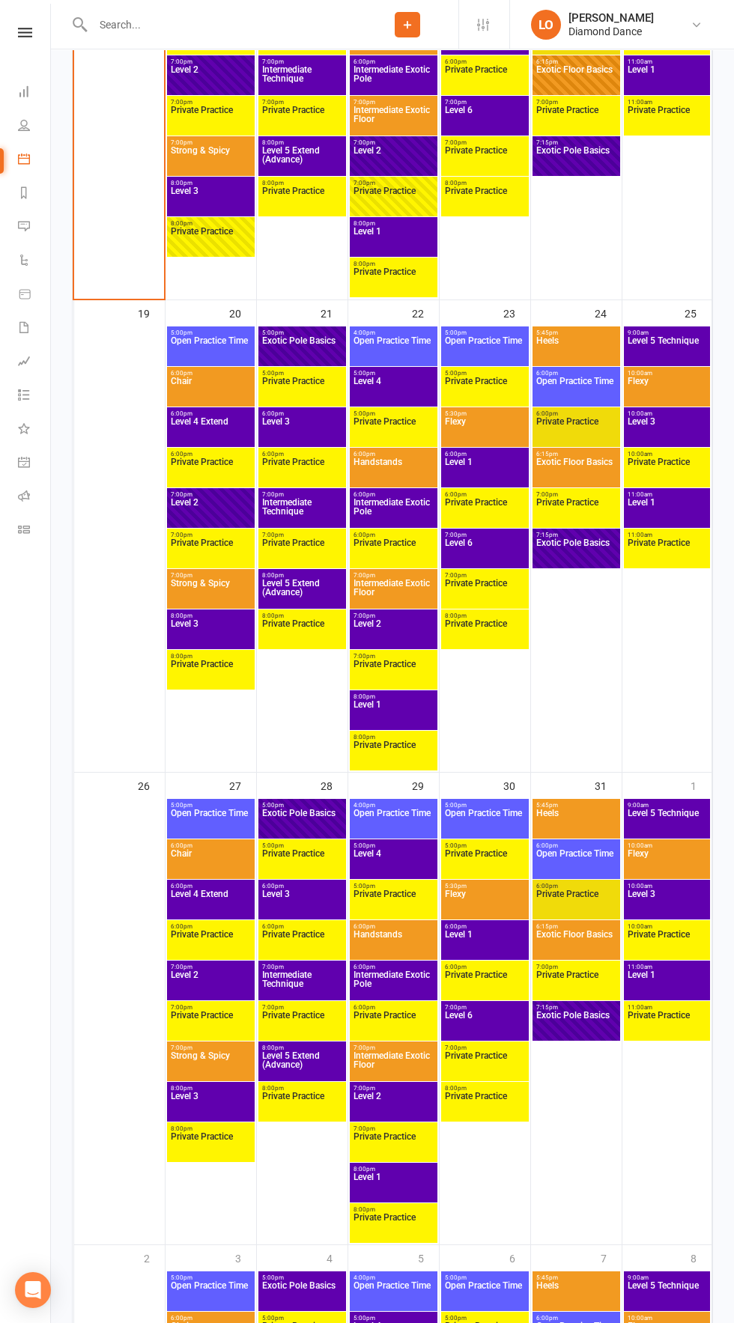
click at [505, 546] on span "Level 6" at bounding box center [485, 551] width 82 height 27
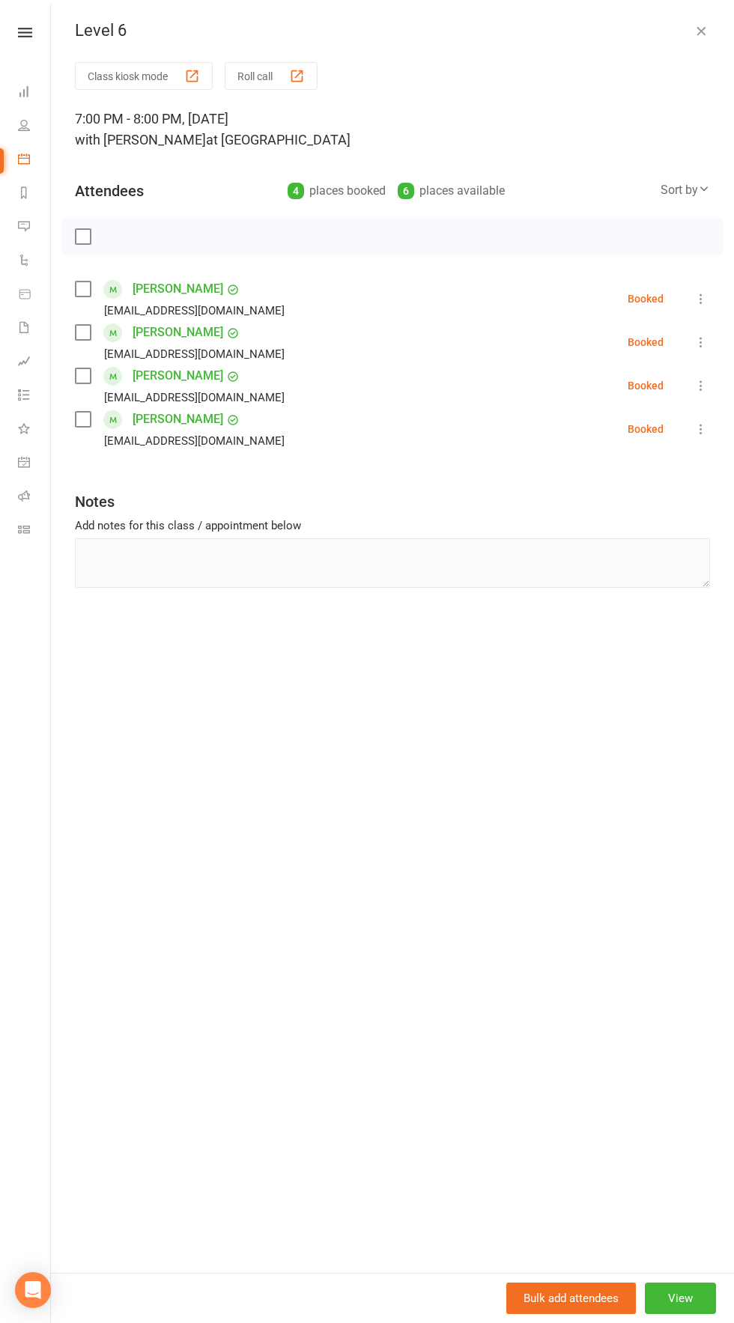
click at [679, 11] on div "Level 6 Class kiosk mode Roll call 7:00 PM - 8:00 PM, Thursday, October, 23, 20…" at bounding box center [392, 661] width 683 height 1323
click at [699, 31] on icon "button" at bounding box center [700, 30] width 15 height 15
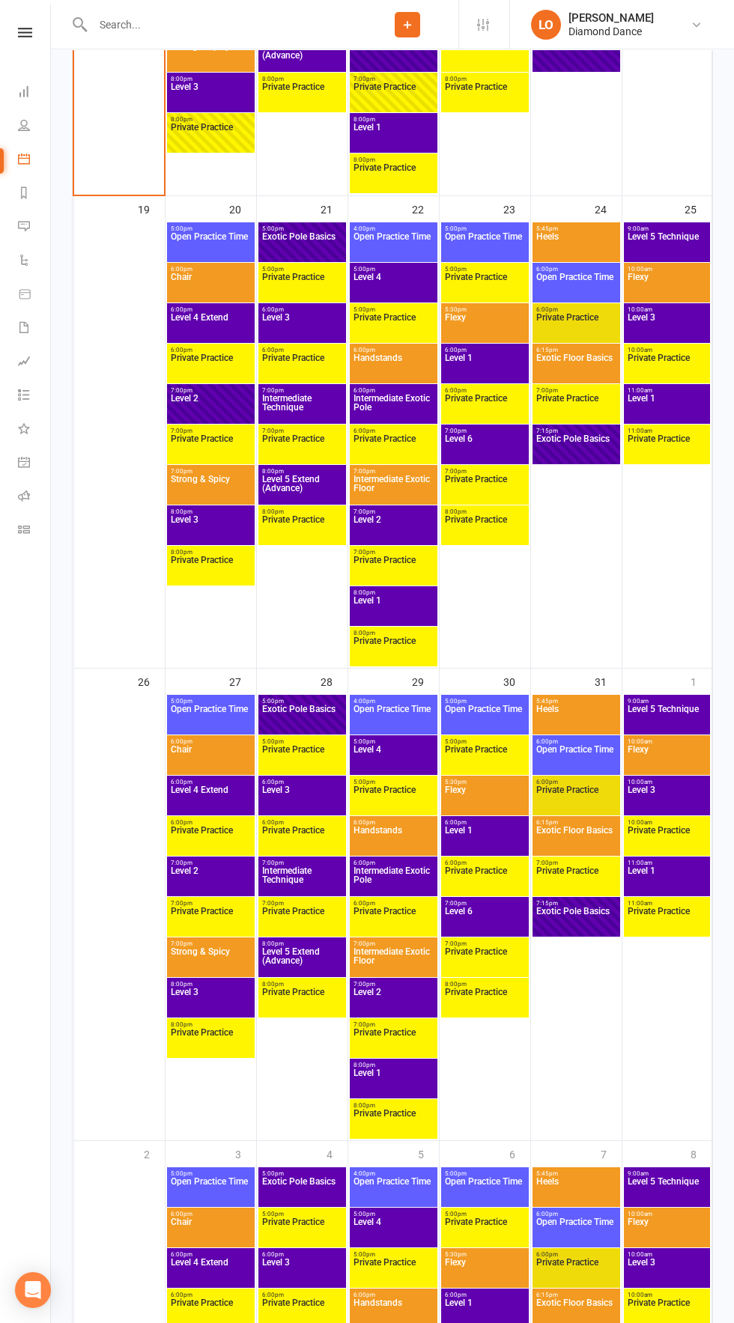
scroll to position [1741, 0]
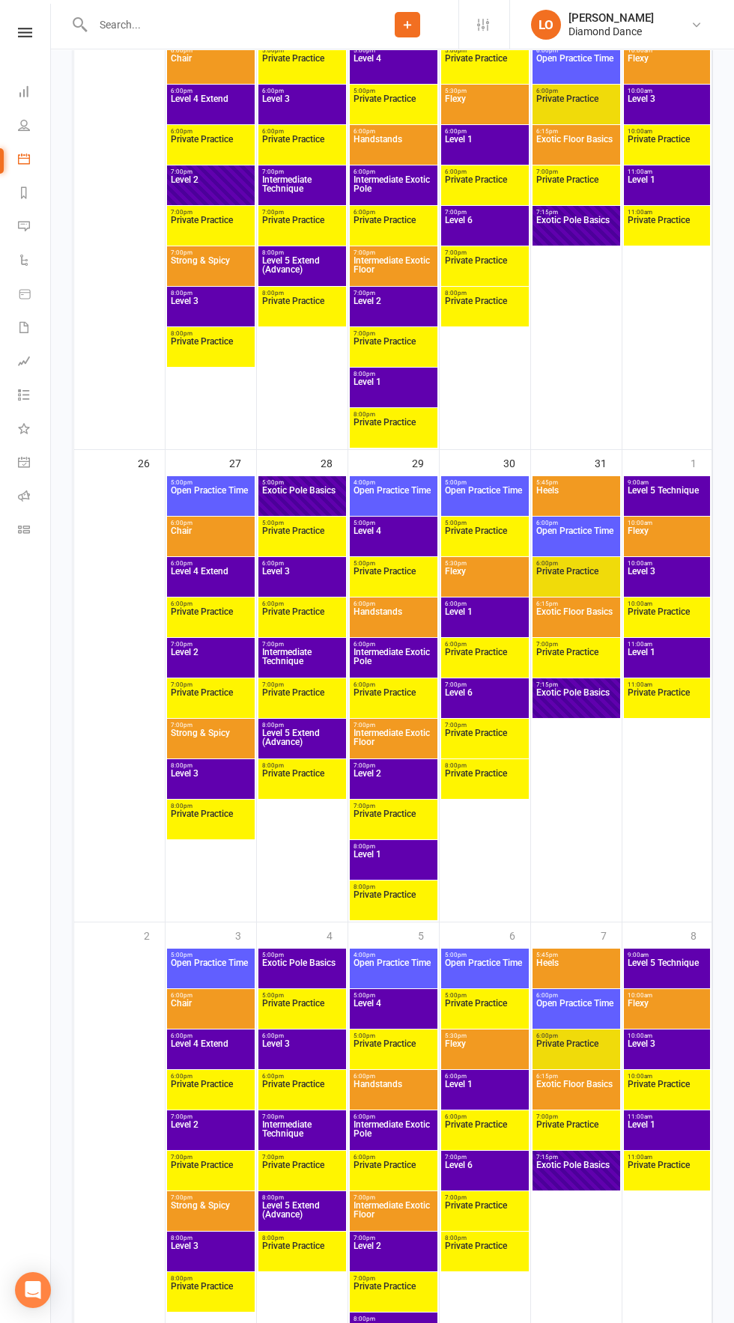
click at [505, 694] on span "Level 6" at bounding box center [485, 701] width 82 height 27
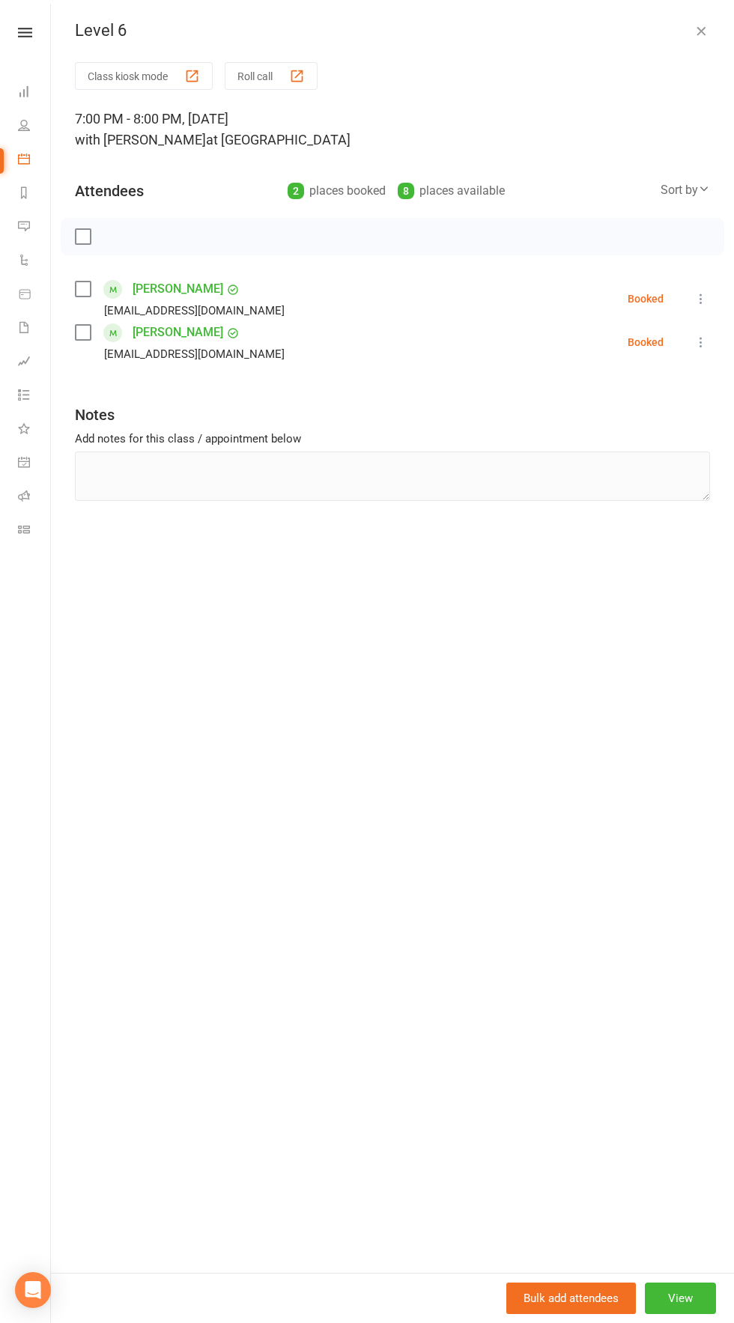
click at [279, 76] on button "Roll call" at bounding box center [271, 76] width 93 height 28
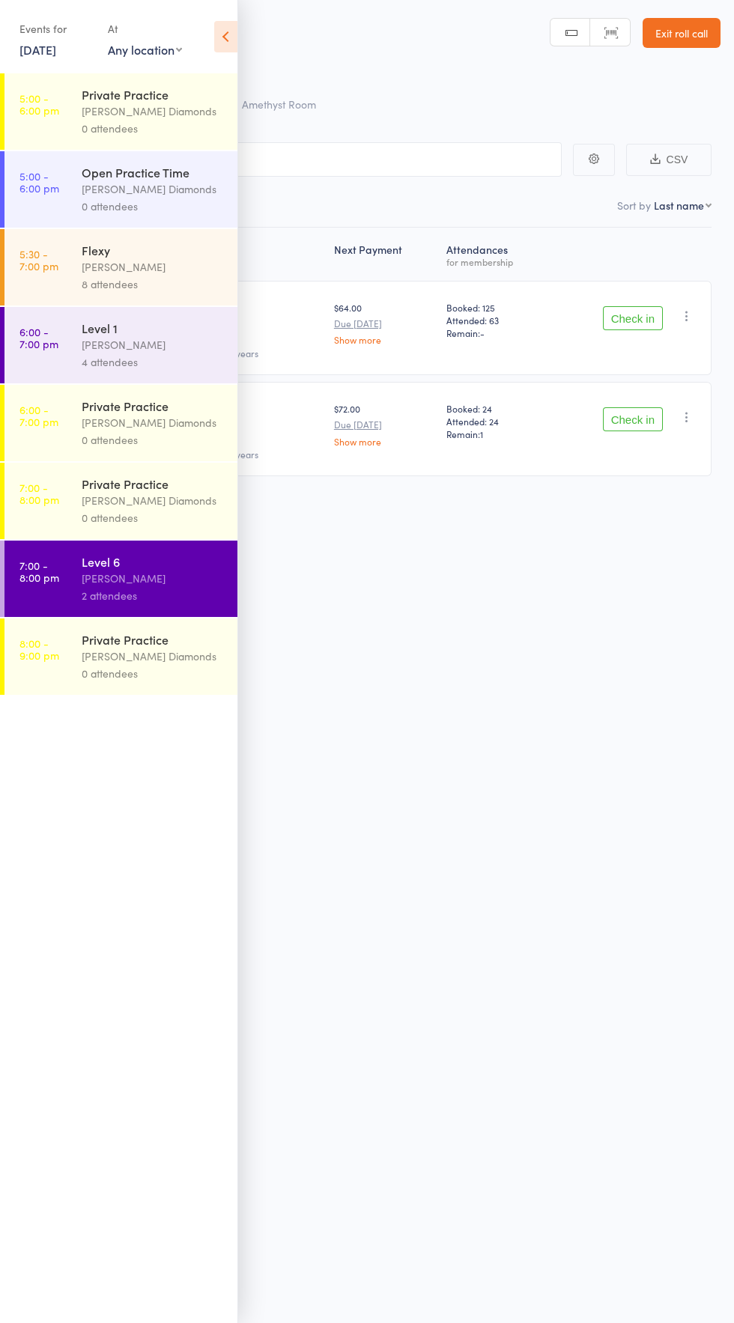
click at [225, 30] on icon at bounding box center [225, 36] width 23 height 31
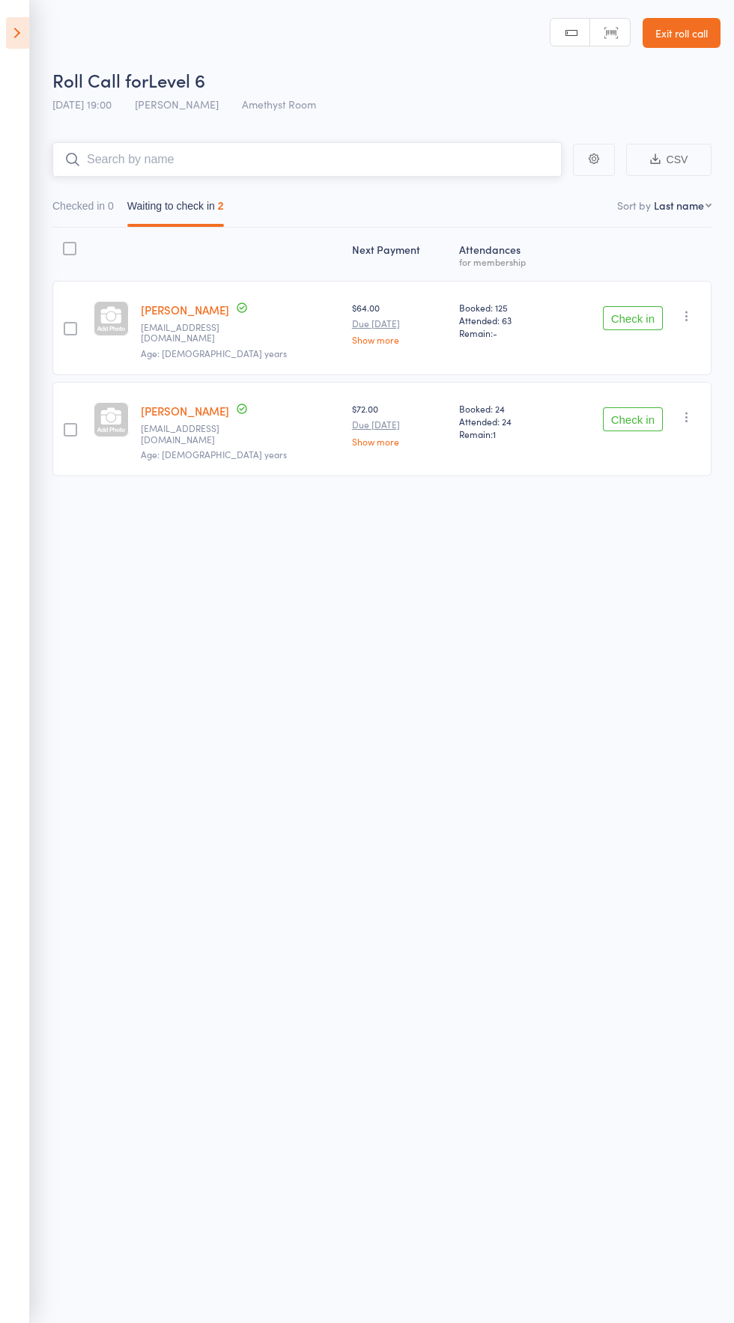
click at [395, 159] on input "search" at bounding box center [306, 159] width 509 height 34
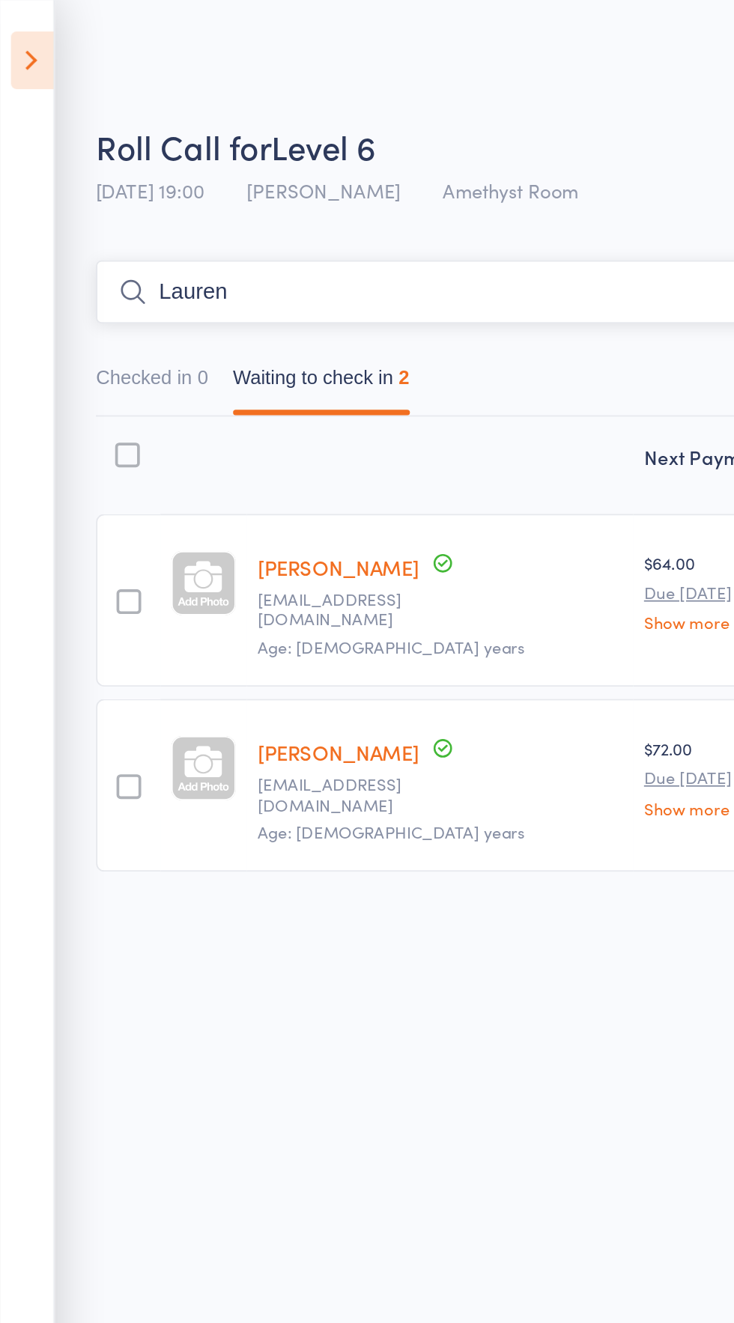
click at [71, 168] on input "Lauren" at bounding box center [306, 159] width 509 height 34
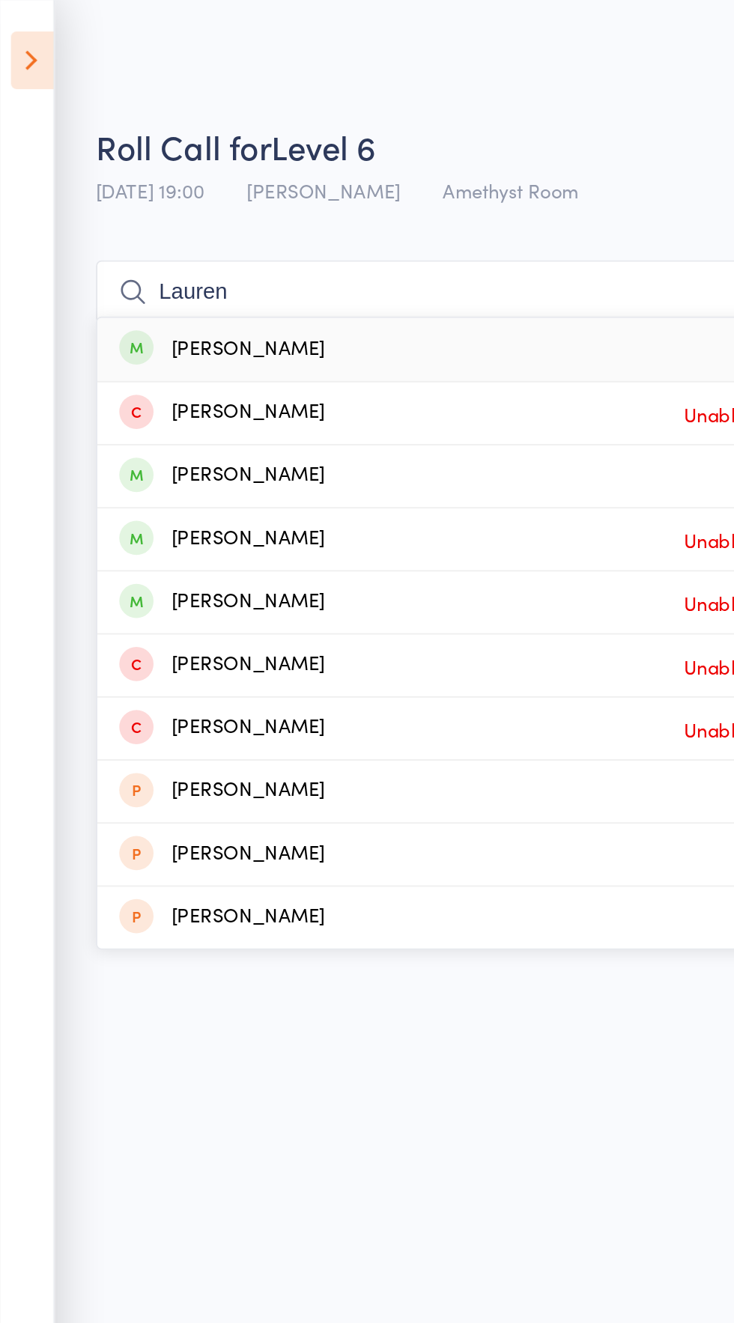
click at [73, 162] on icon at bounding box center [72, 159] width 13 height 13
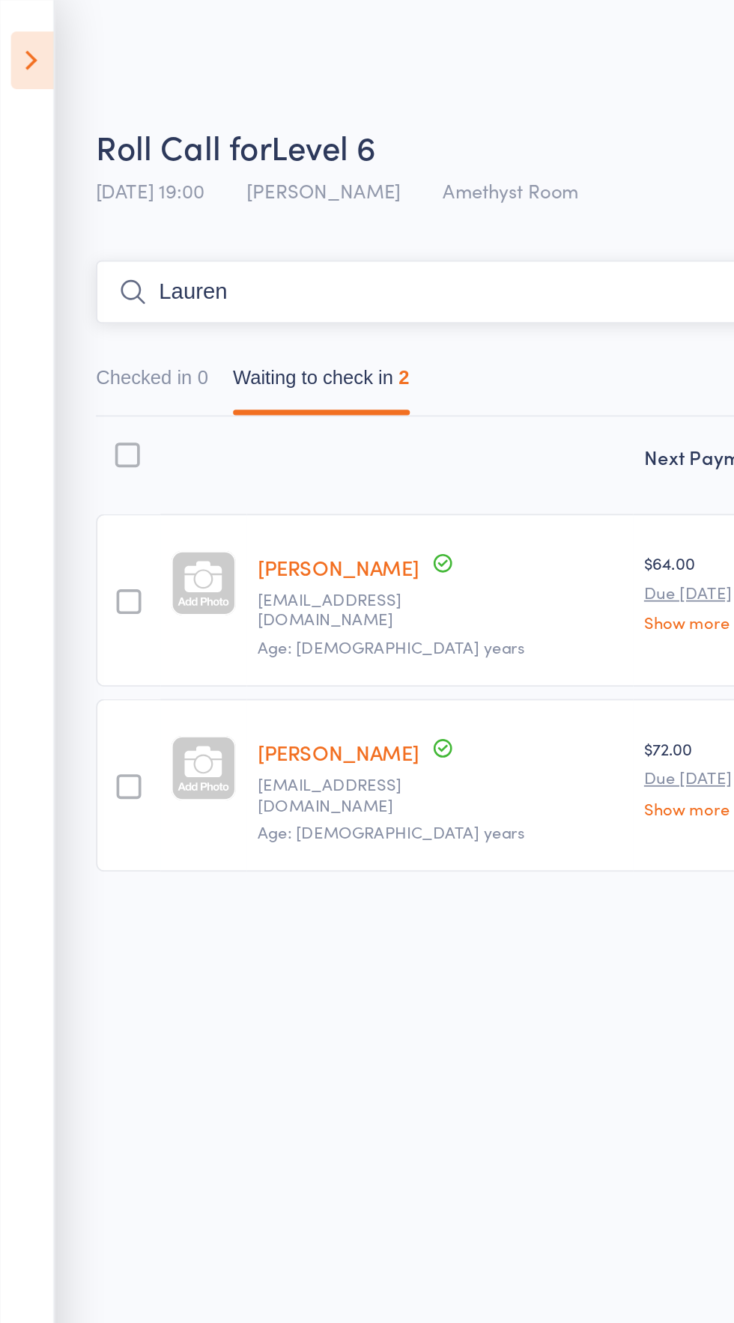
click at [88, 159] on input "Lauren" at bounding box center [306, 159] width 509 height 34
click at [129, 162] on input "Lauren" at bounding box center [306, 159] width 509 height 34
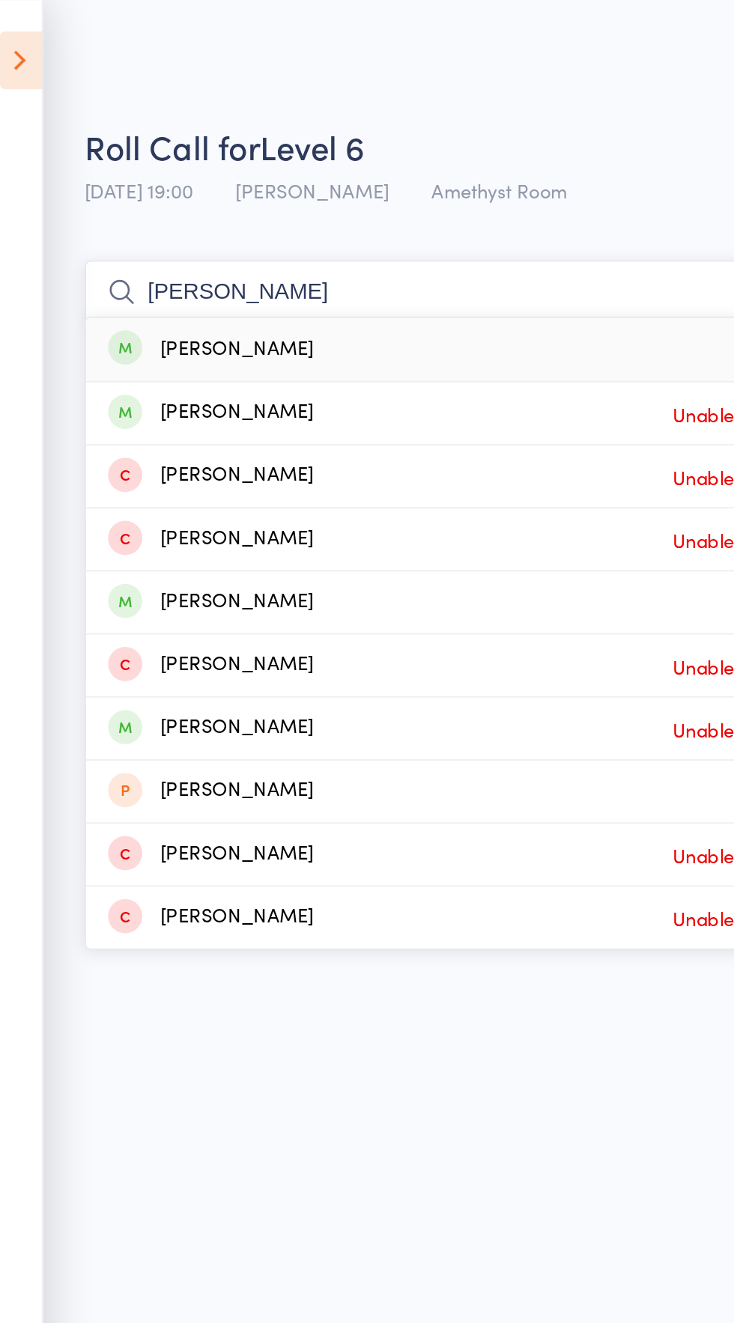
type input "Lauren O’Mara"
click at [102, 185] on div "[PERSON_NAME]" at bounding box center [121, 191] width 112 height 17
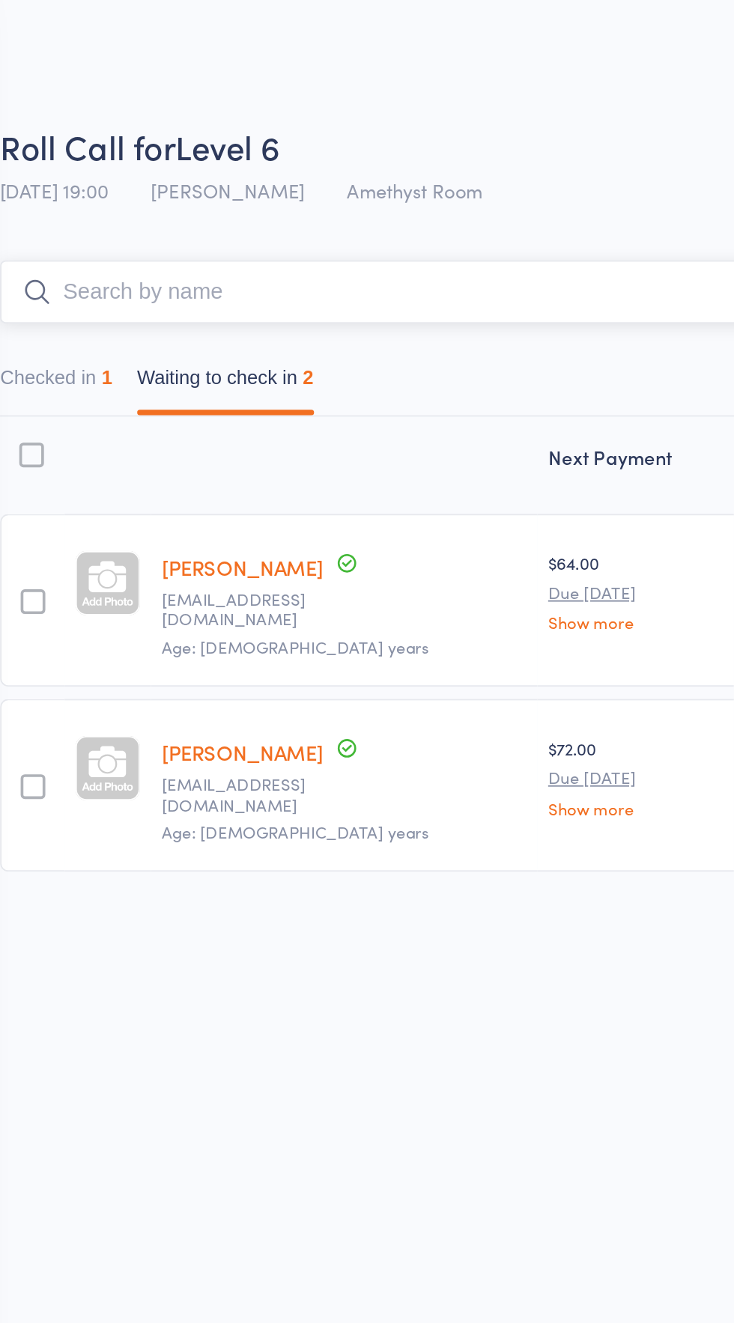
click at [93, 193] on button "Checked in 1" at bounding box center [82, 209] width 61 height 34
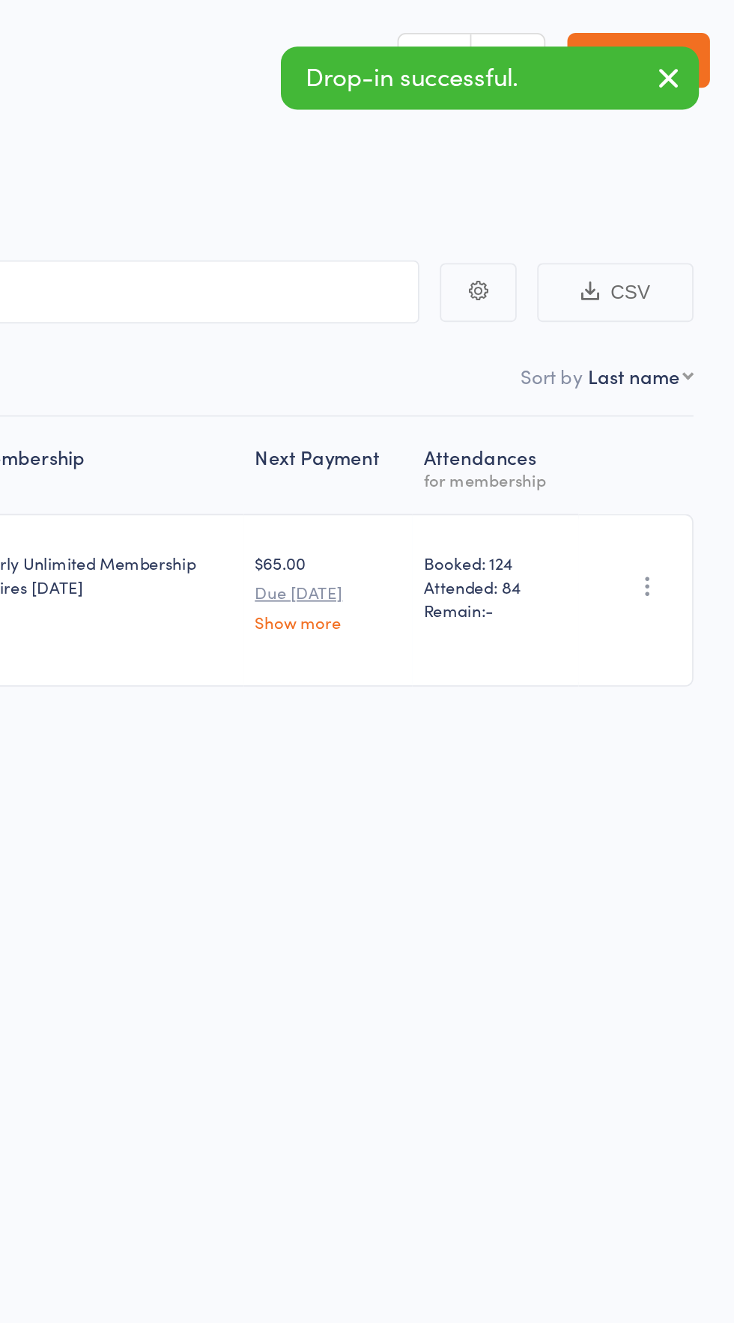
click at [688, 314] on icon "button" at bounding box center [686, 320] width 15 height 15
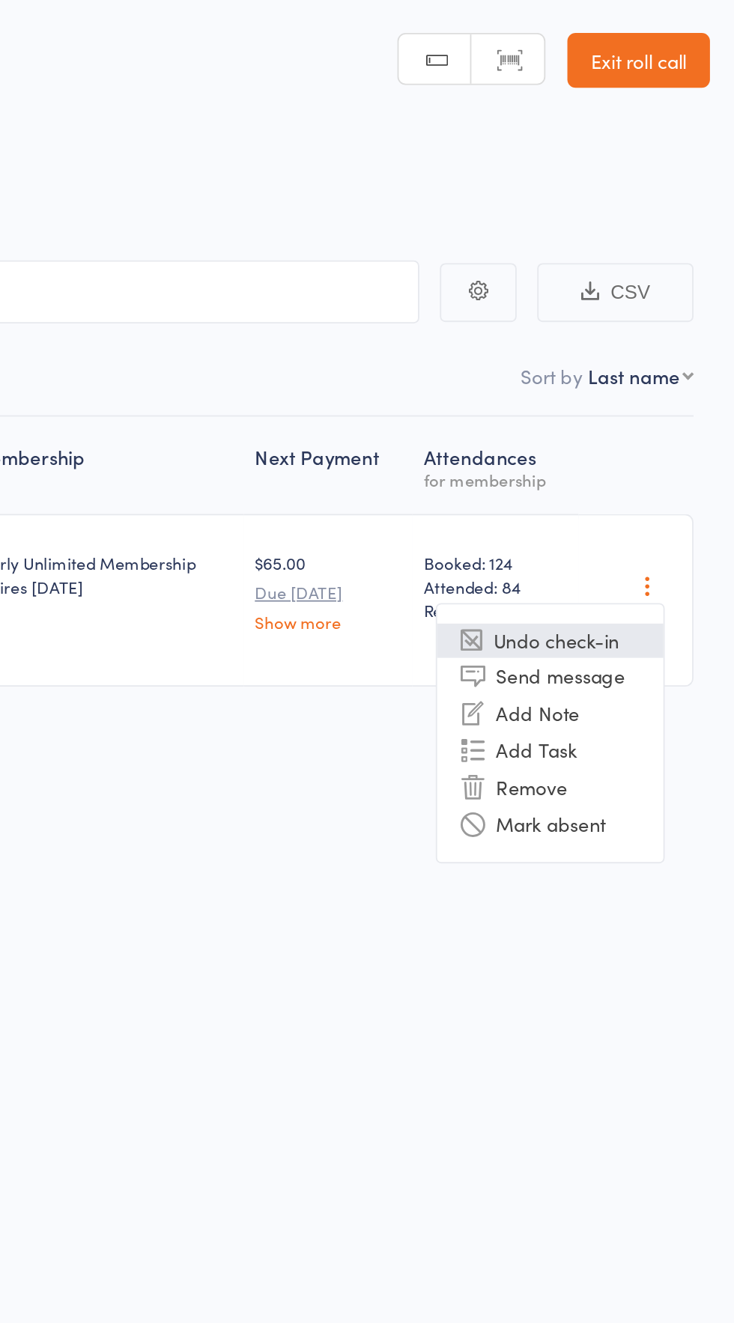
click at [649, 342] on li "Undo check-in" at bounding box center [633, 350] width 124 height 19
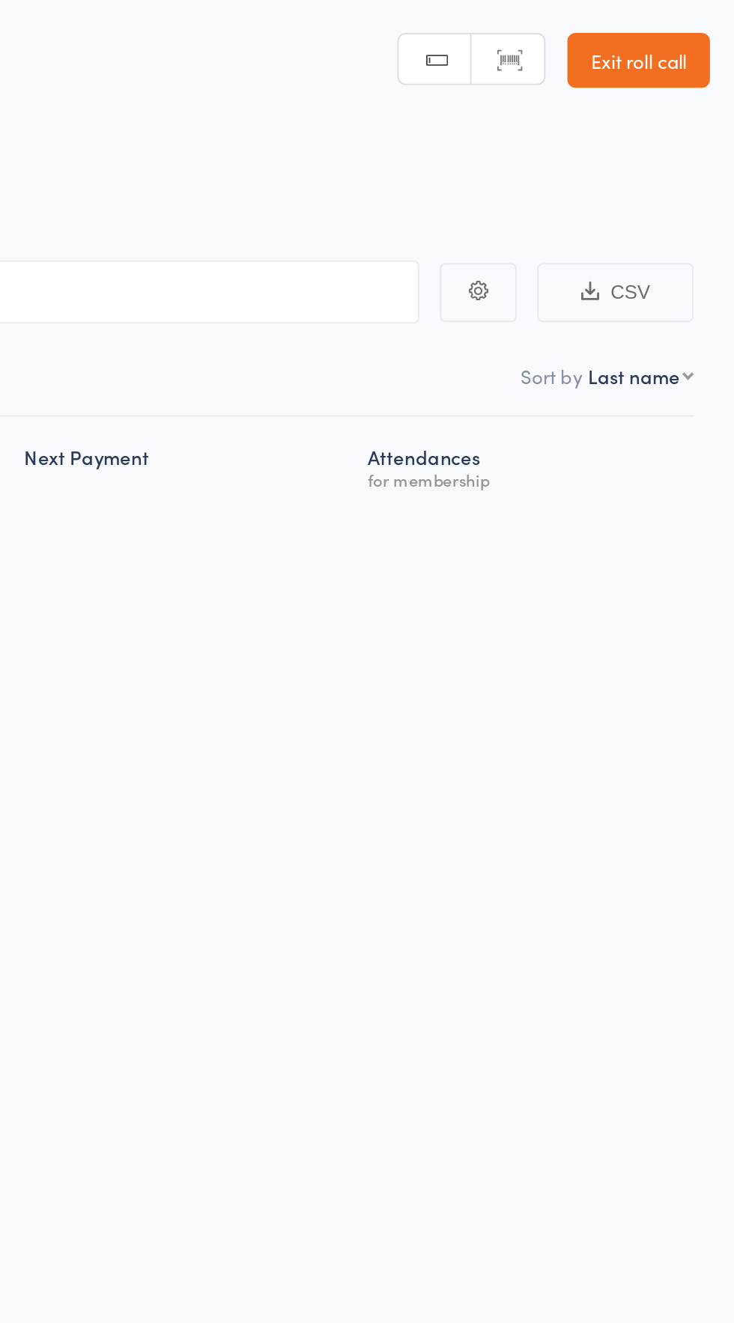
click at [697, 34] on link "Exit roll call" at bounding box center [681, 33] width 78 height 30
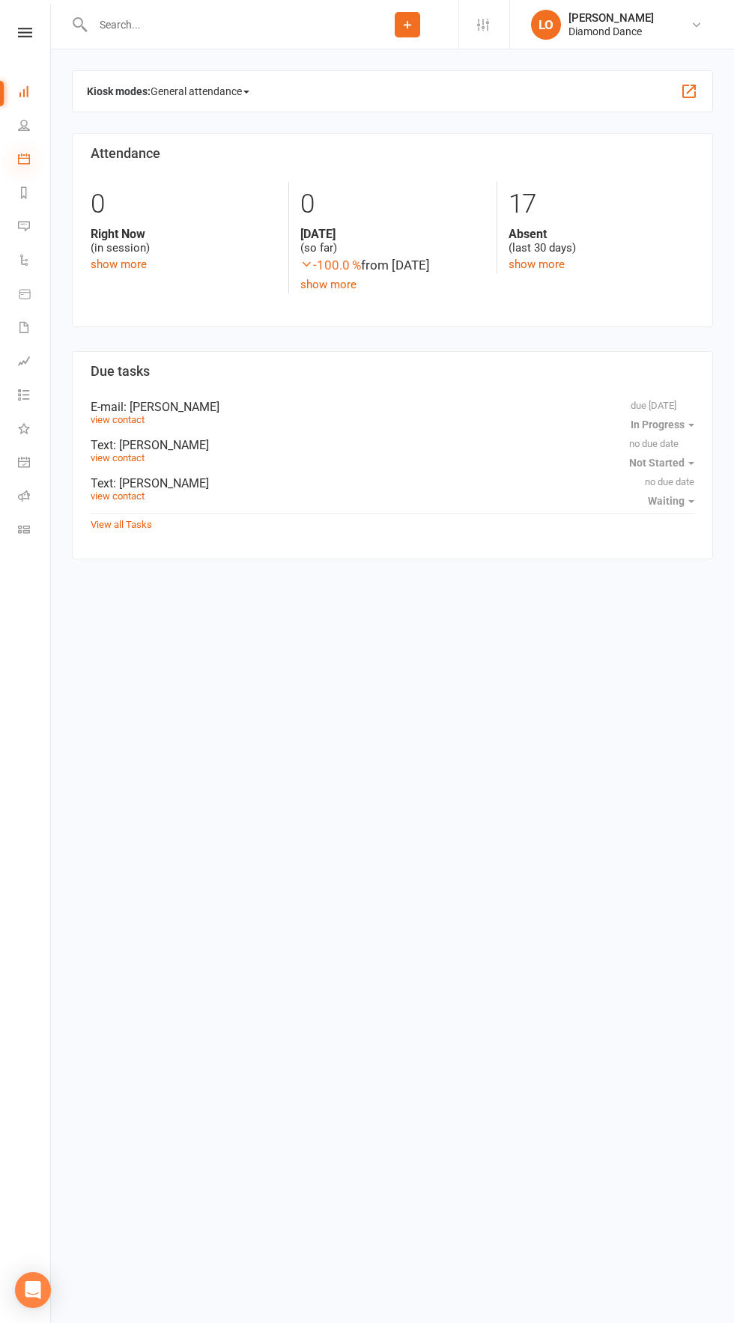
click at [24, 158] on icon at bounding box center [24, 159] width 12 height 12
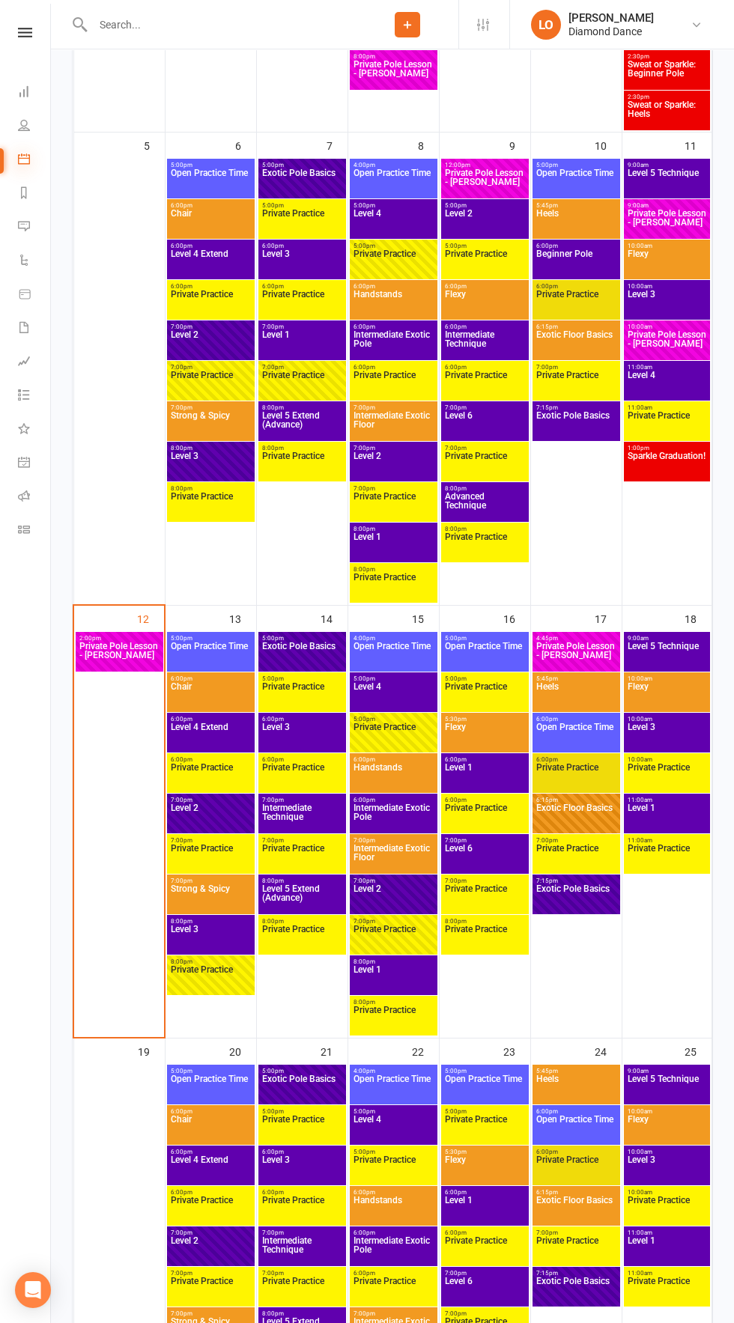
scroll to position [681, 0]
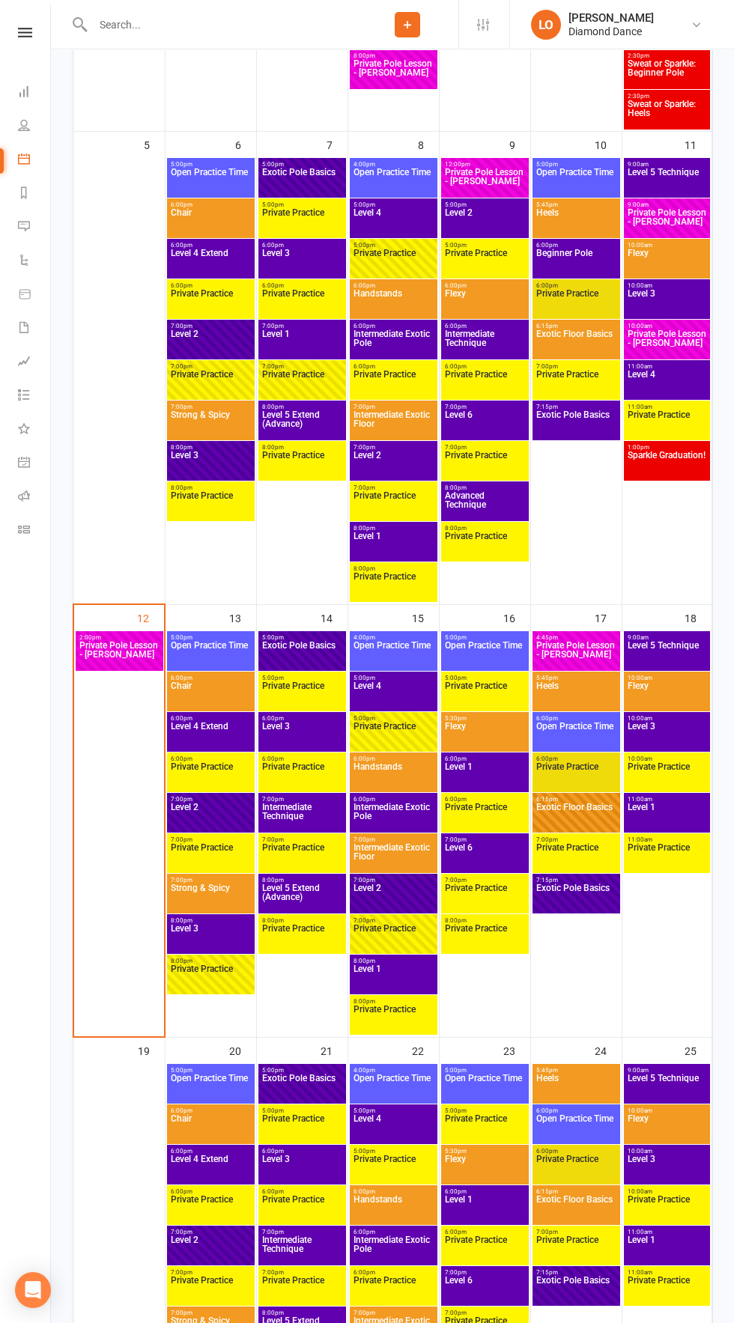
click at [654, 813] on span "Level 1" at bounding box center [667, 816] width 81 height 27
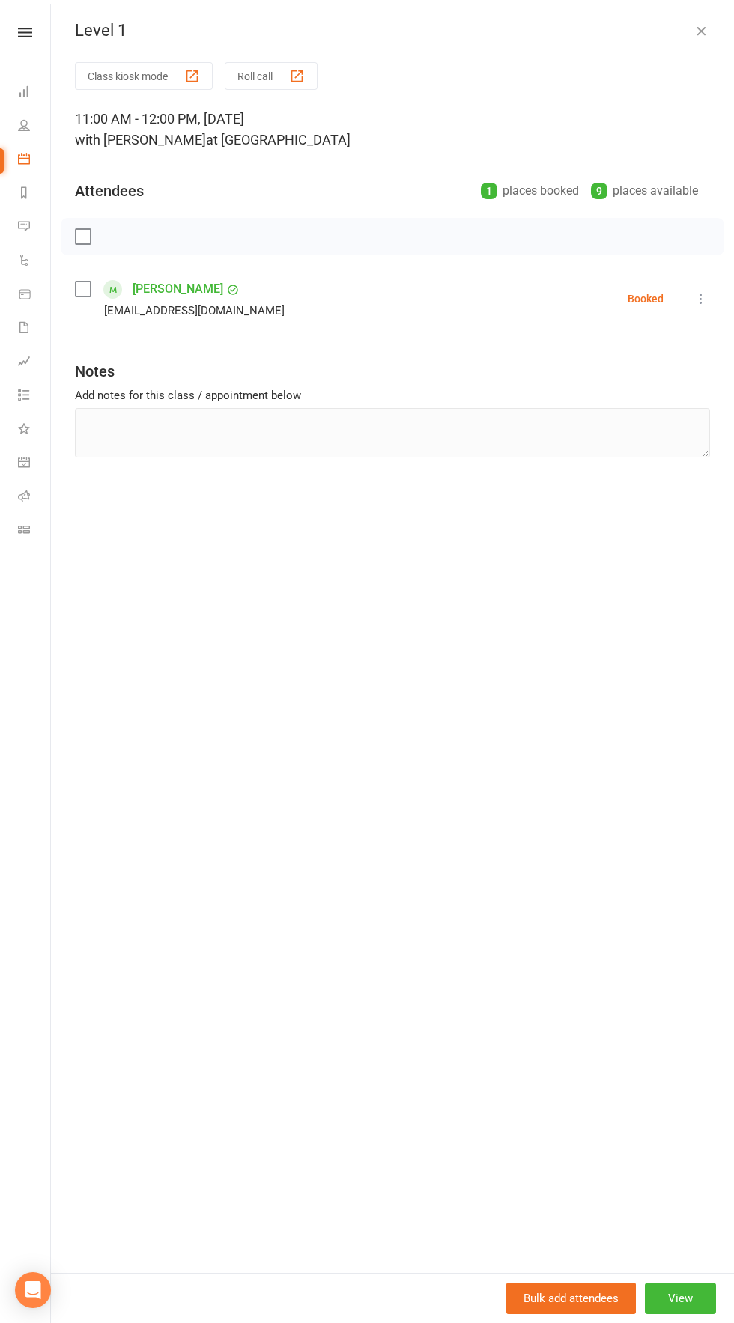
click at [701, 31] on icon "button" at bounding box center [700, 30] width 15 height 15
